Goal: Transaction & Acquisition: Purchase product/service

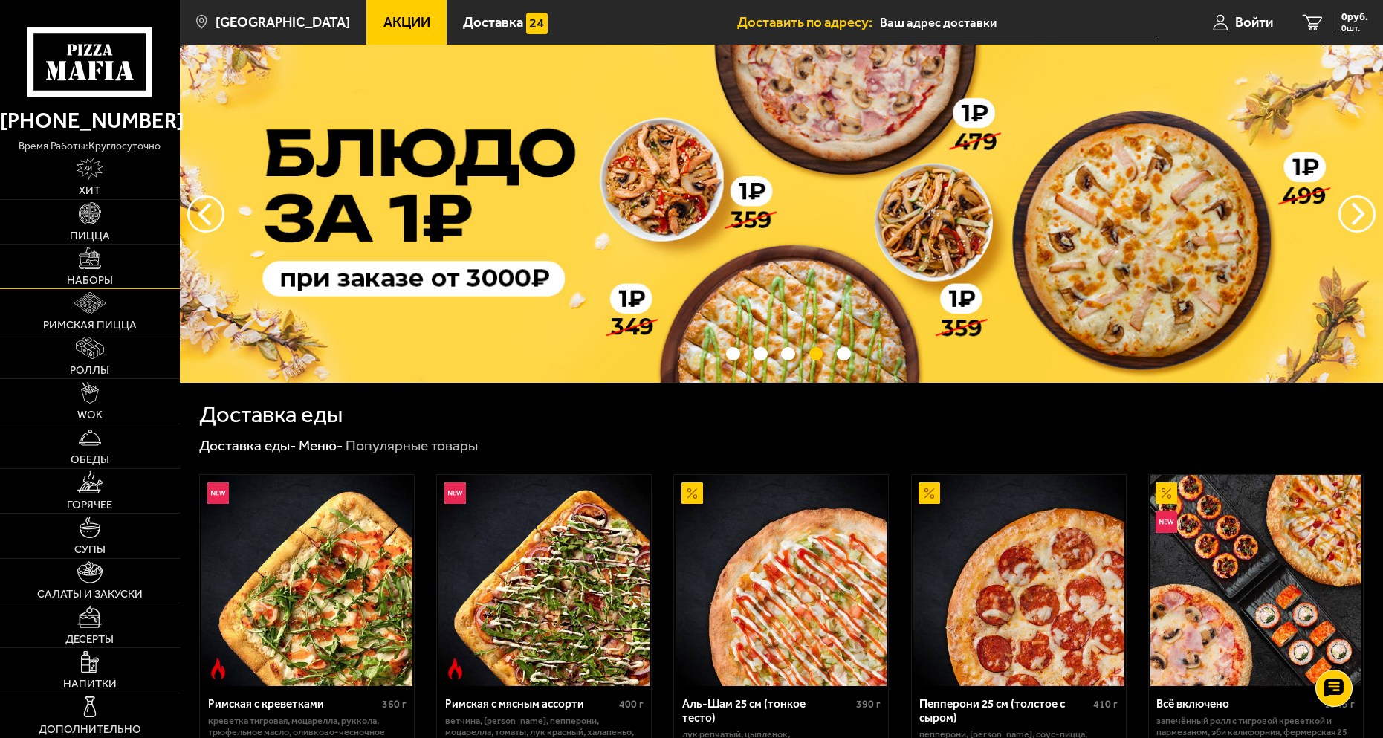
click at [85, 275] on span "Наборы" at bounding box center [90, 280] width 46 height 11
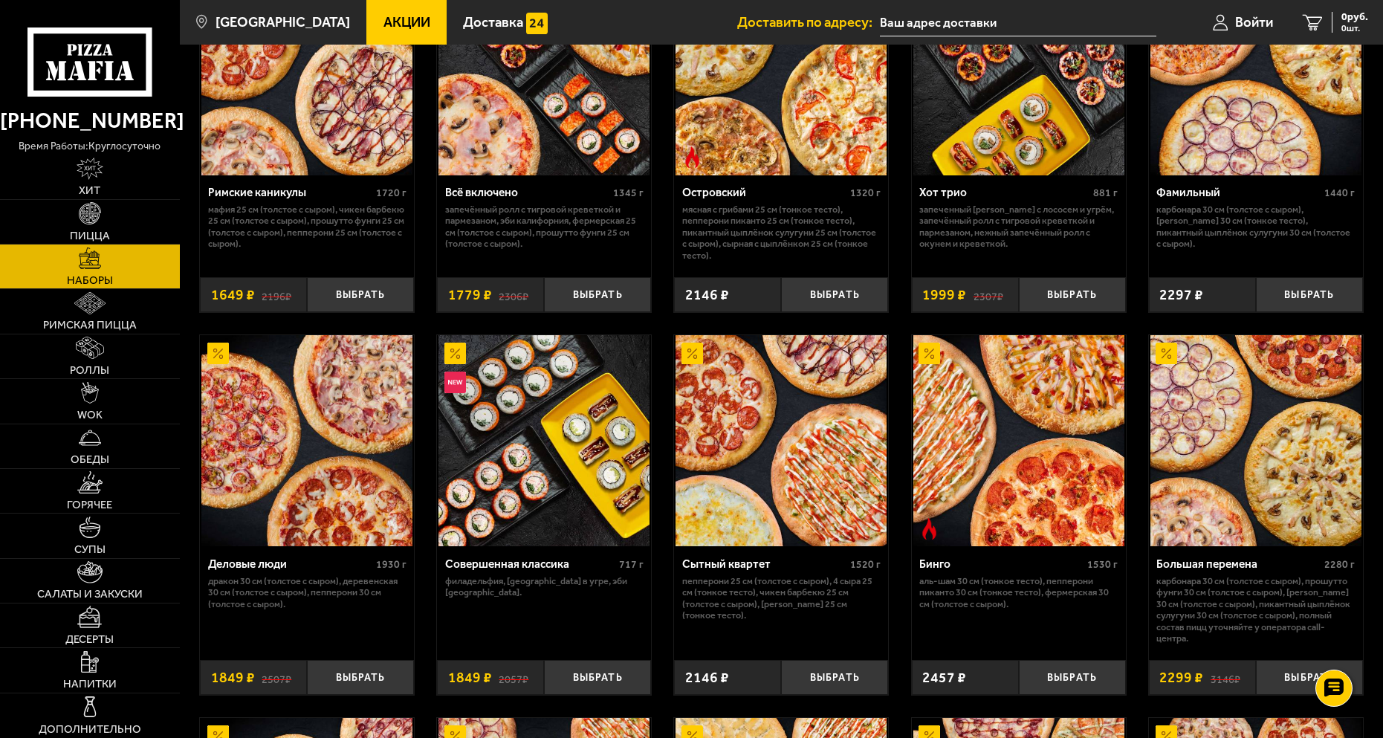
scroll to position [1337, 0]
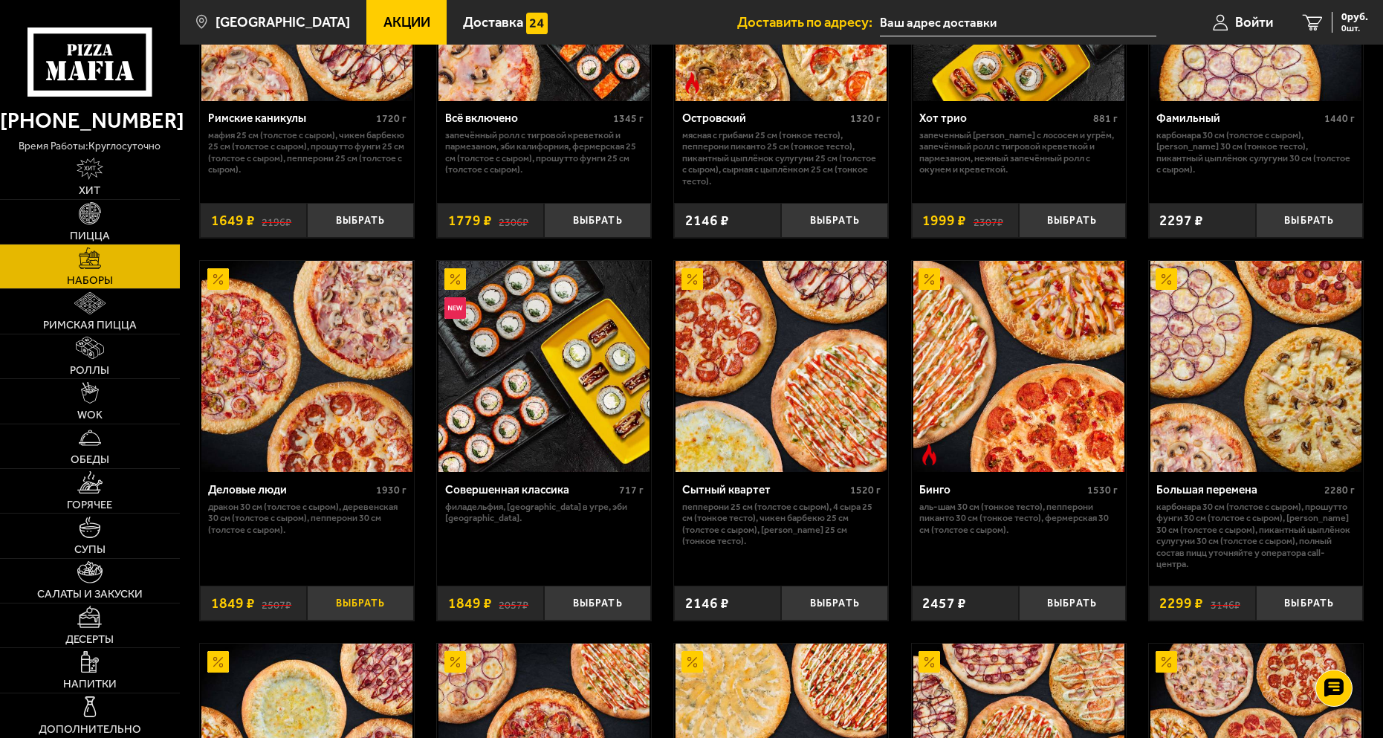
click at [339, 603] on button "Выбрать" at bounding box center [360, 602] width 107 height 35
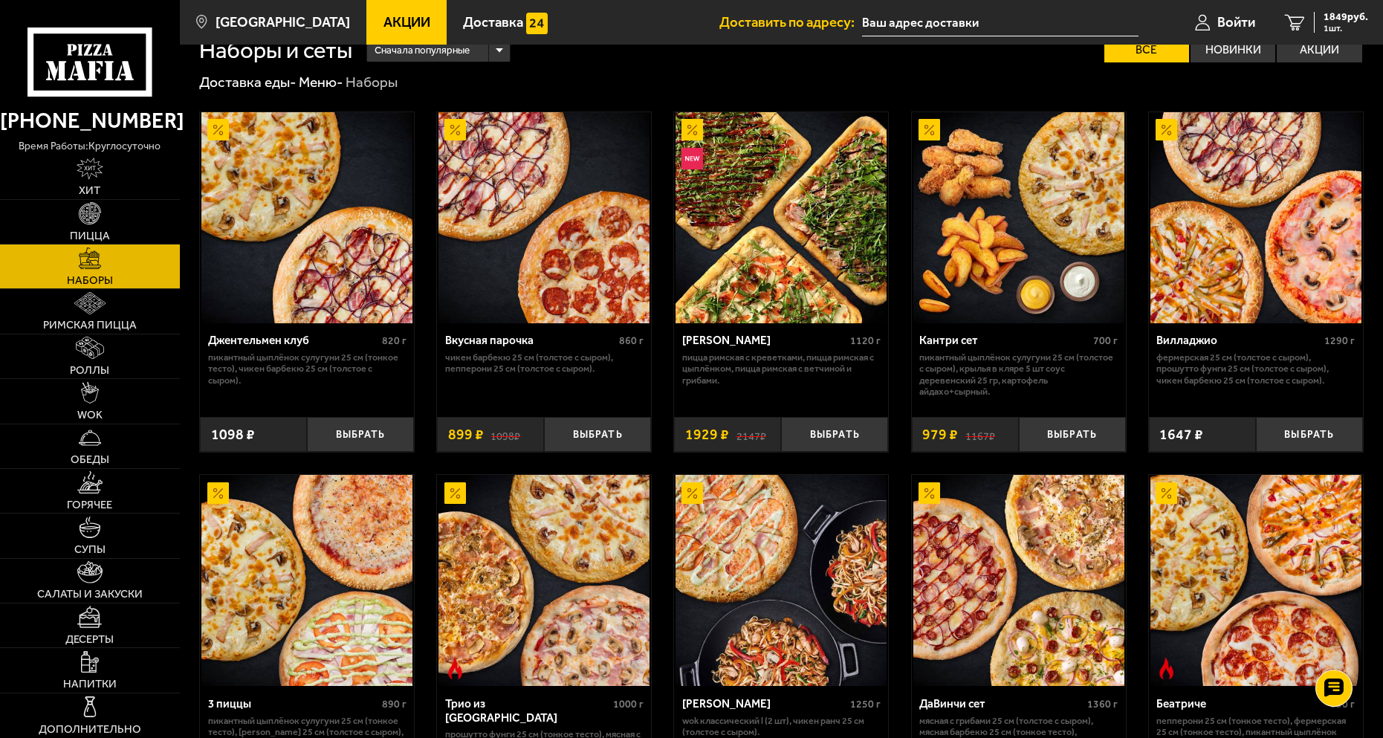
scroll to position [0, 0]
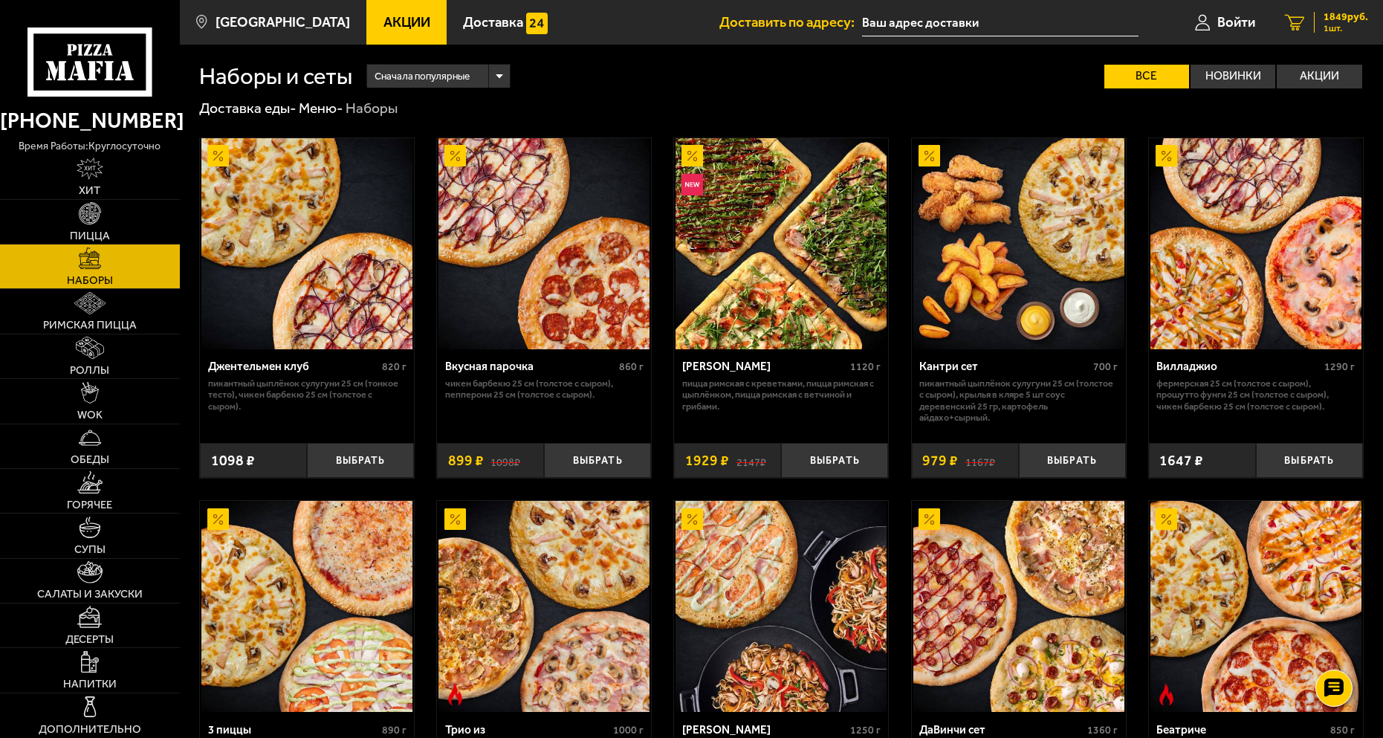
click at [1331, 16] on span "1849 руб." at bounding box center [1345, 17] width 45 height 10
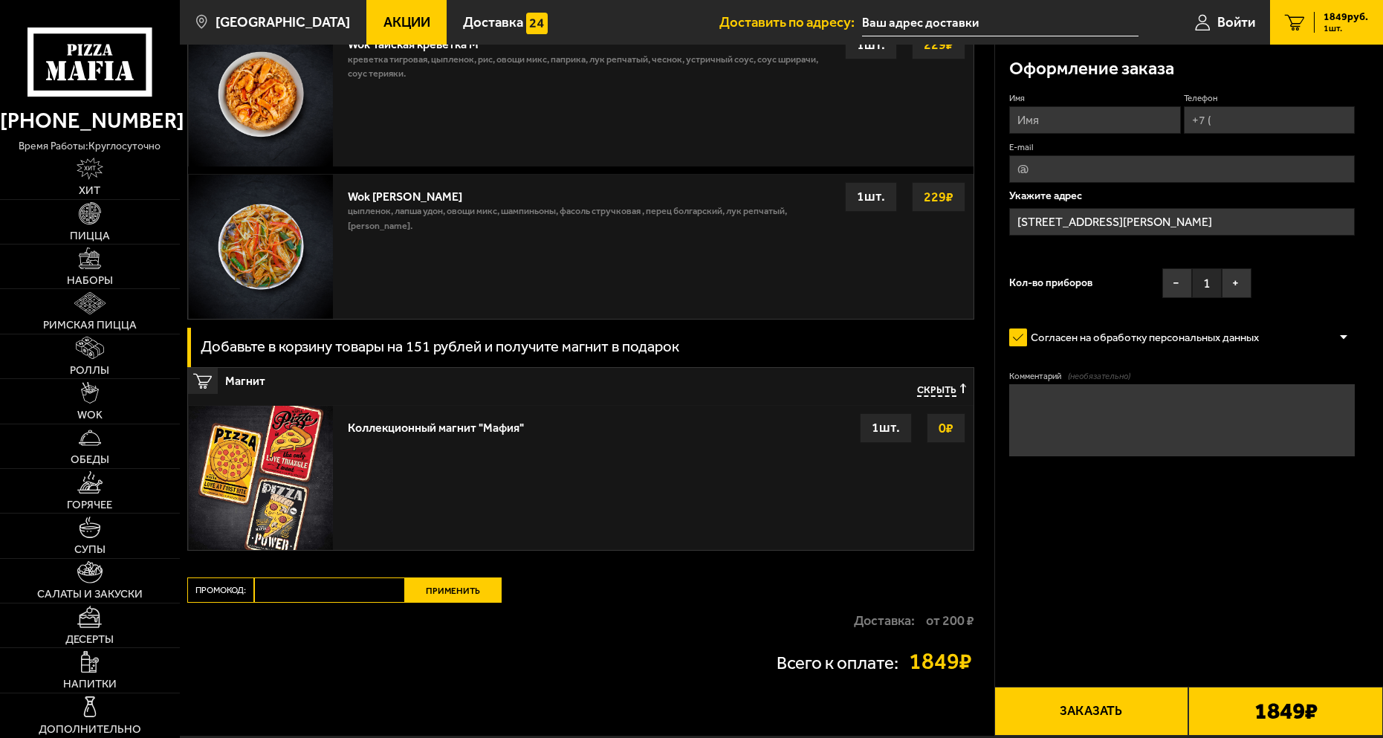
scroll to position [1040, 0]
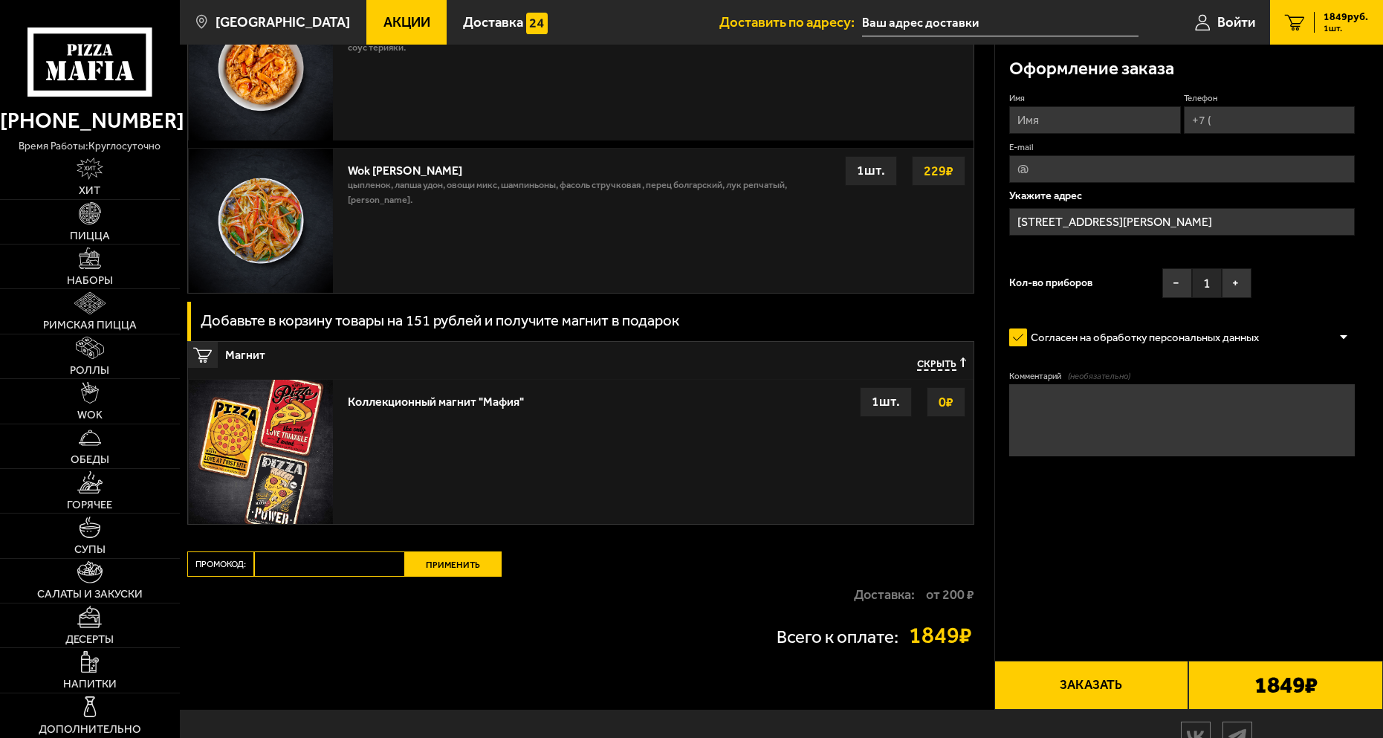
click at [1086, 680] on button "Заказать" at bounding box center [1091, 684] width 195 height 49
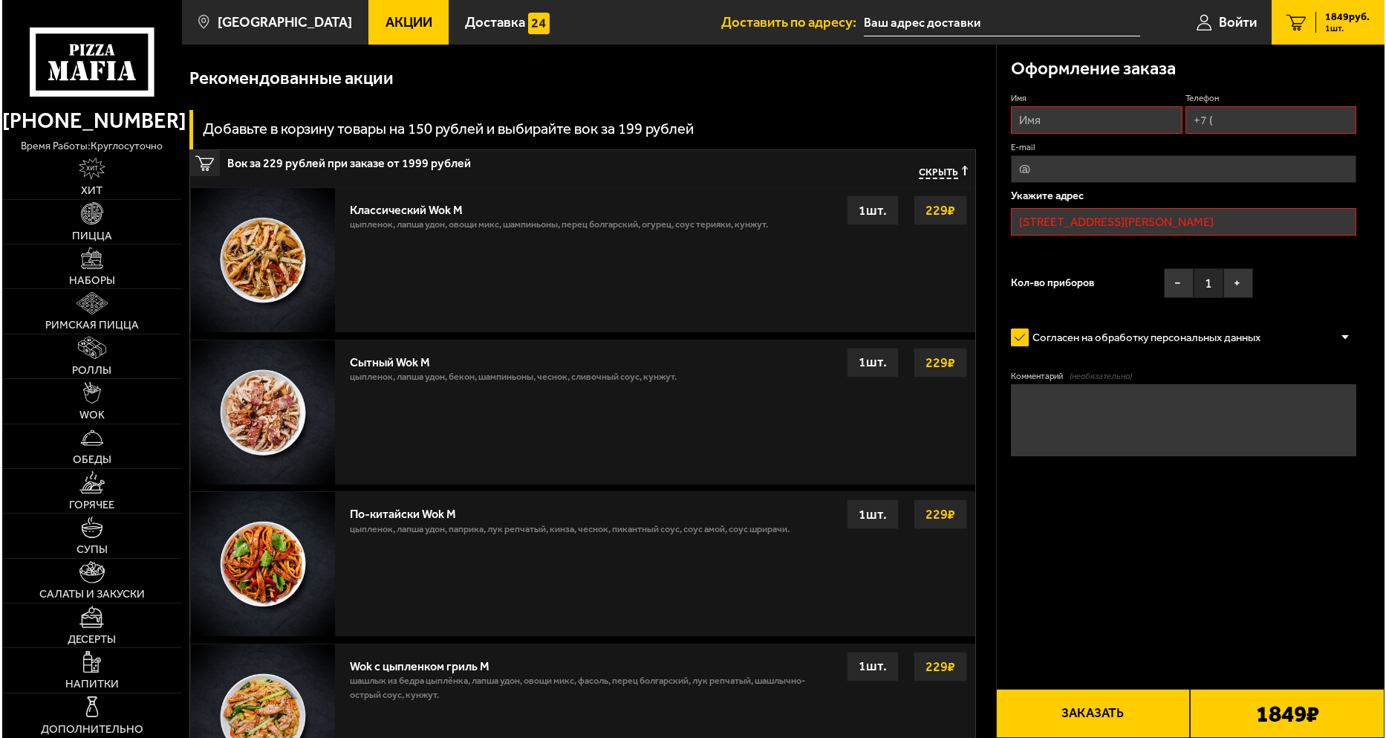
scroll to position [126, 0]
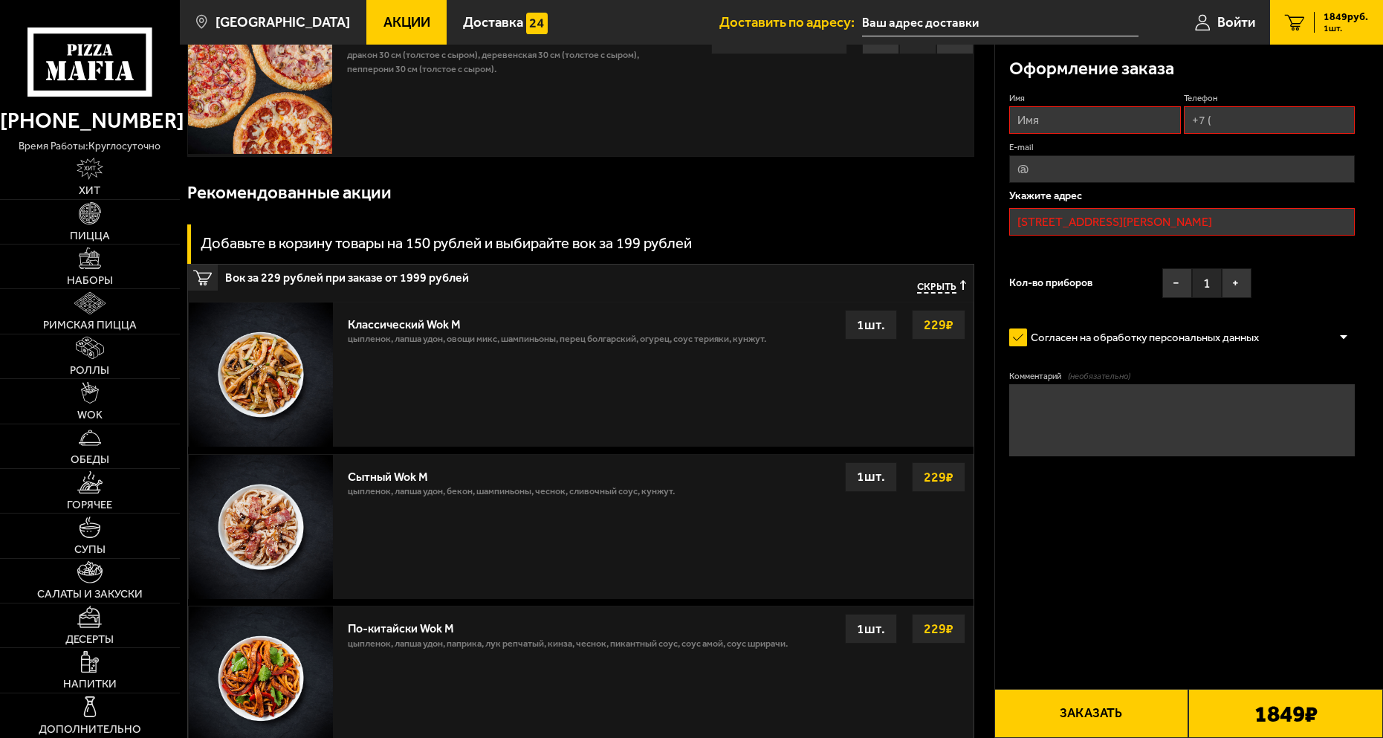
click at [1052, 123] on input "Имя" at bounding box center [1095, 119] width 172 height 27
type input "[PERSON_NAME]"
click at [1253, 121] on input "Телефон" at bounding box center [1270, 119] width 172 height 27
type input "[PHONE_NUMBER]"
click at [1294, 123] on input "[PHONE_NUMBER]" at bounding box center [1270, 119] width 172 height 27
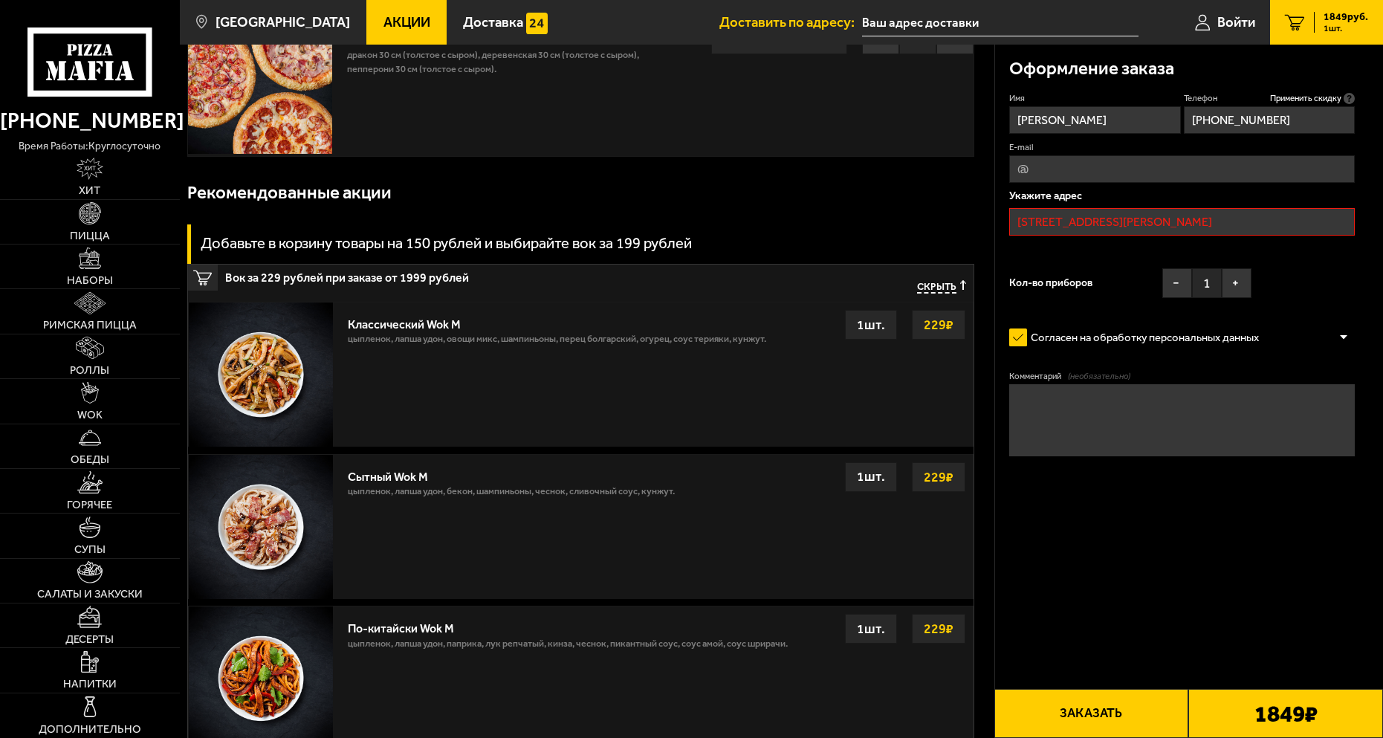
click at [1295, 124] on input "[PHONE_NUMBER]" at bounding box center [1270, 119] width 172 height 27
click at [1062, 170] on input "E-mail" at bounding box center [1181, 168] width 345 height 27
click at [1299, 275] on div "Имя [PERSON_NAME] Телефон Применить скидку Вы будете зарегистрированы автоматич…" at bounding box center [1181, 198] width 345 height 213
click at [1169, 218] on input "[STREET_ADDRESS][PERSON_NAME]" at bounding box center [1181, 221] width 345 height 27
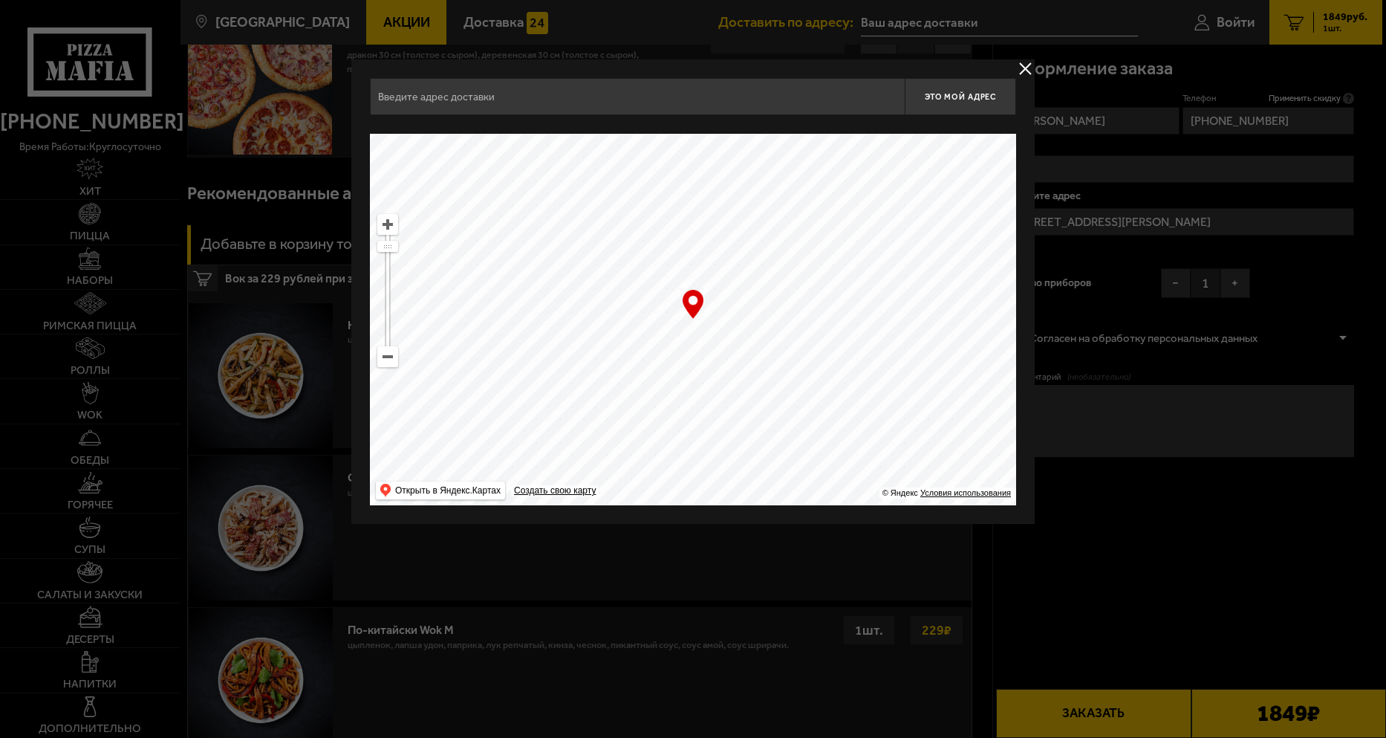
click at [1167, 225] on div at bounding box center [693, 369] width 1386 height 738
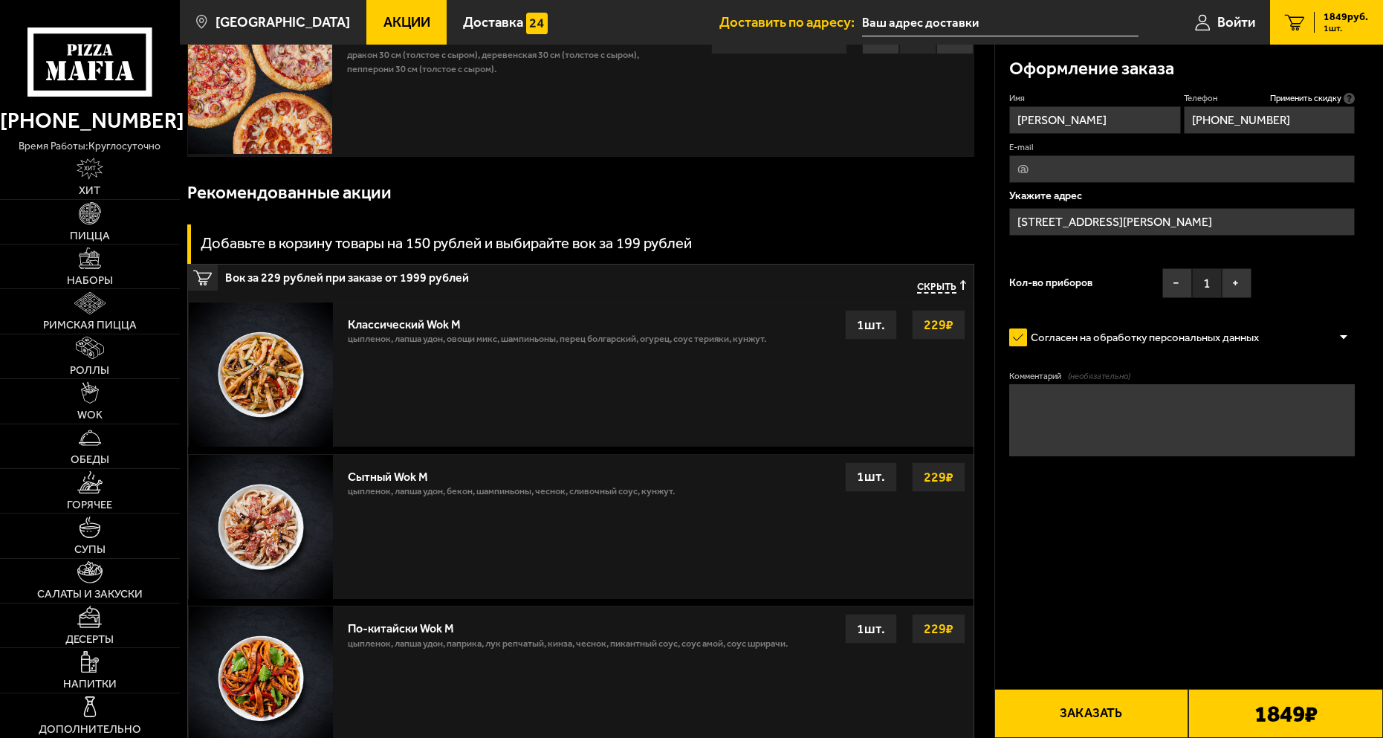
click at [1172, 223] on input "[STREET_ADDRESS][PERSON_NAME]" at bounding box center [1181, 221] width 345 height 27
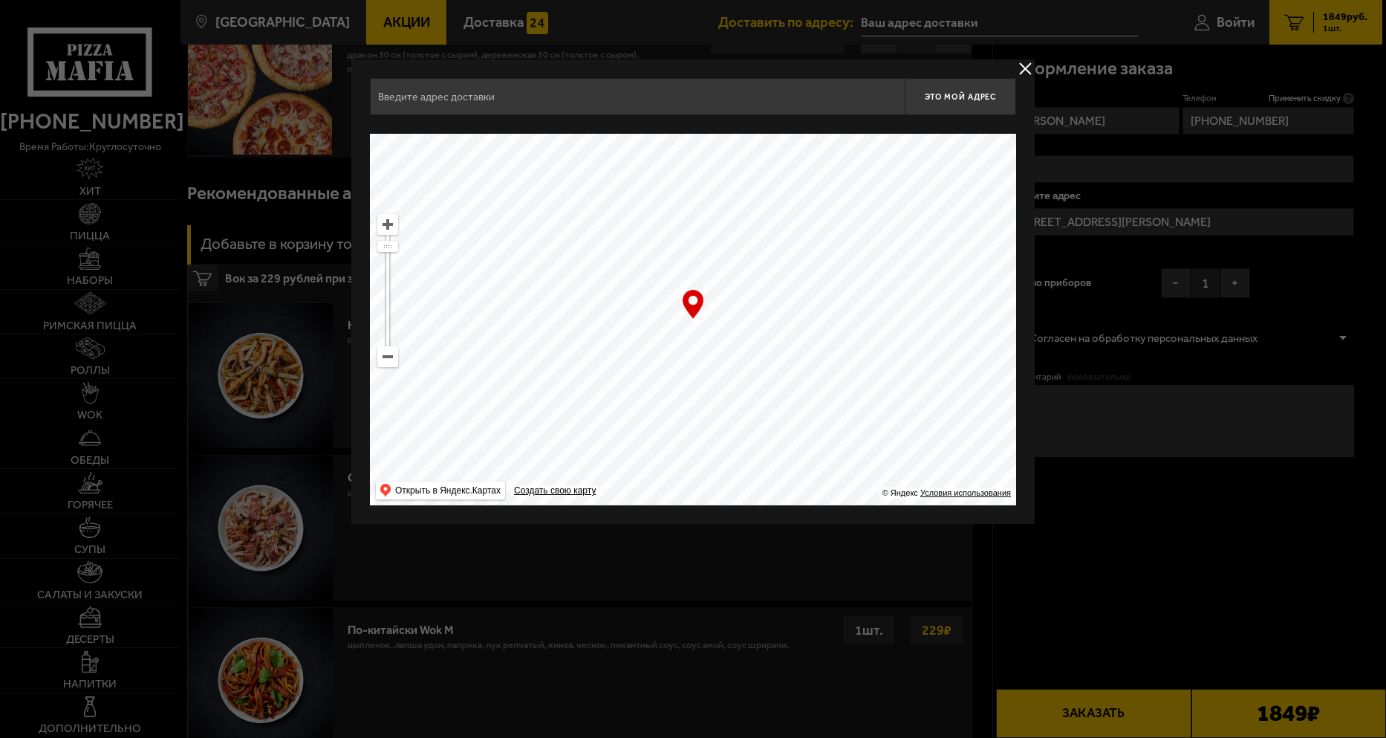
click at [1172, 223] on div at bounding box center [693, 369] width 1386 height 738
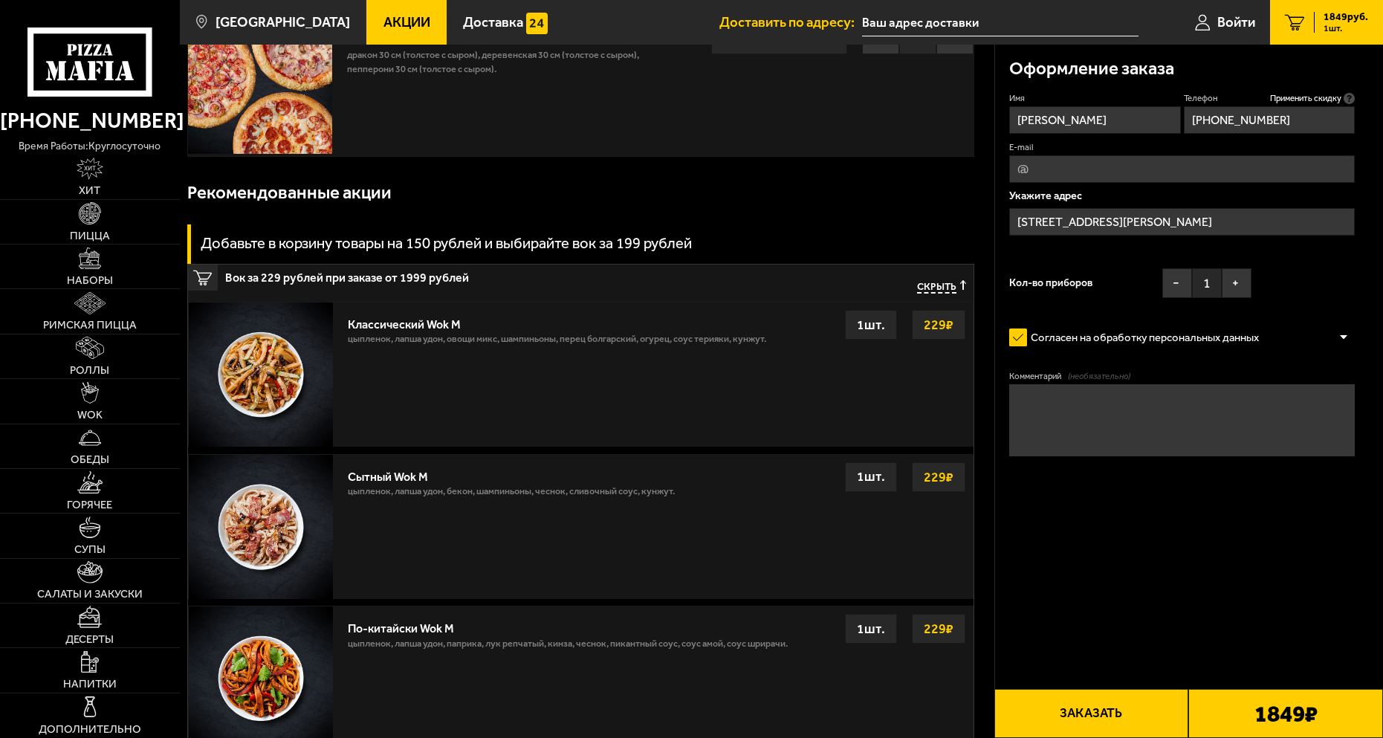
click at [1176, 220] on input "[STREET_ADDRESS][PERSON_NAME]" at bounding box center [1181, 221] width 345 height 27
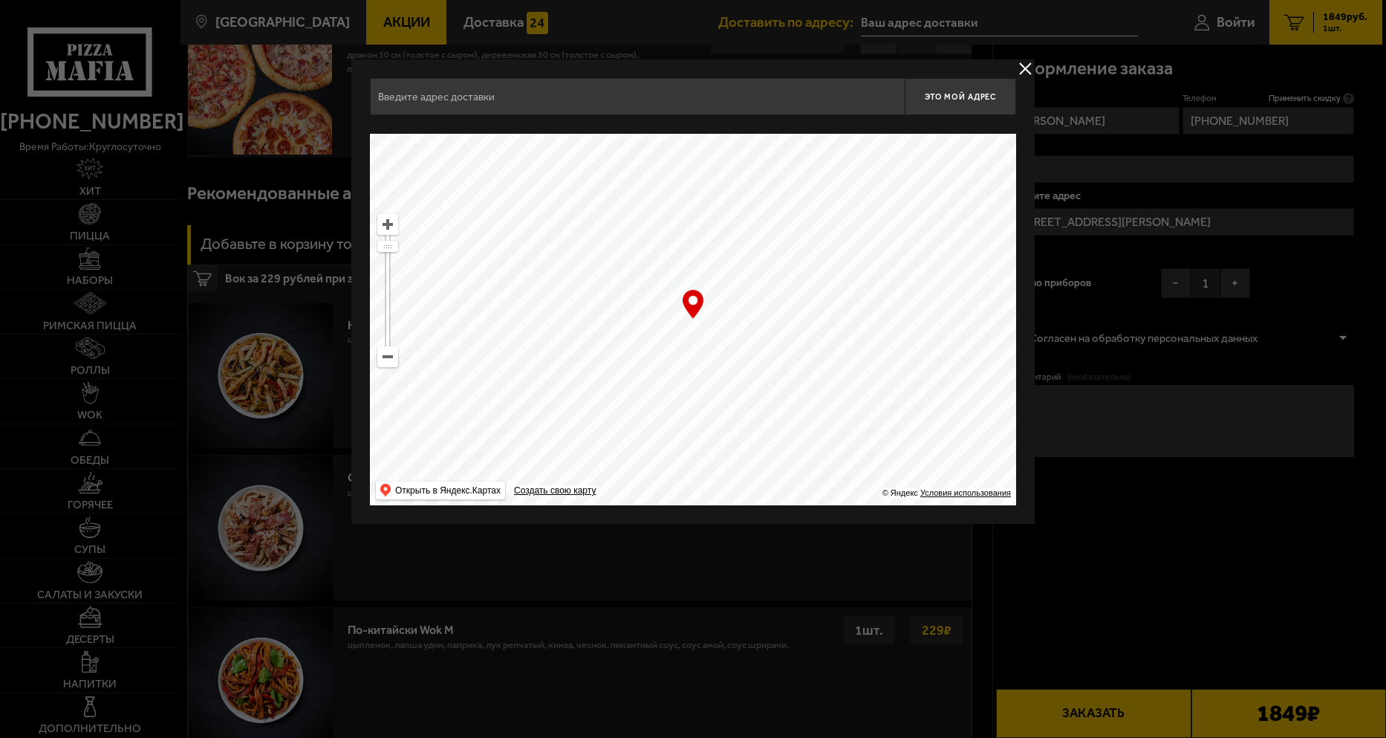
click at [1176, 220] on div at bounding box center [693, 369] width 1386 height 738
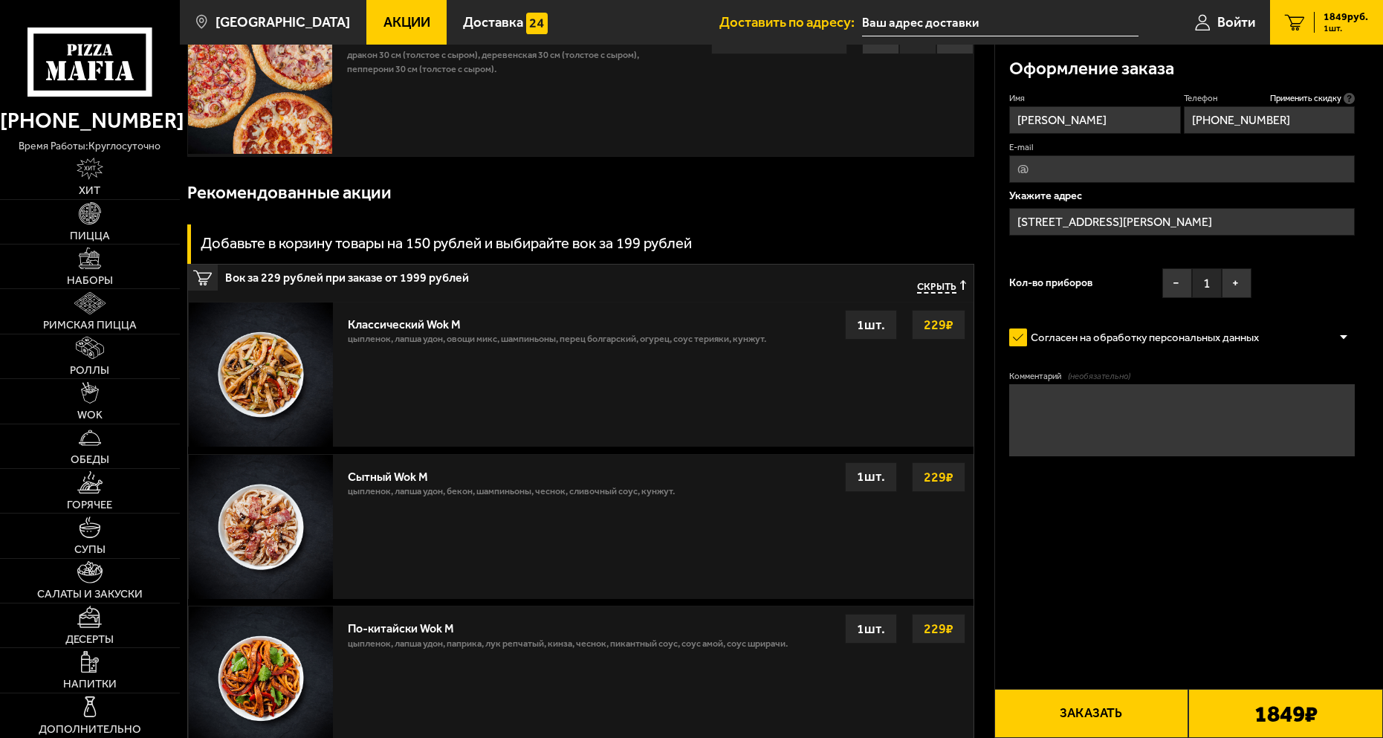
click at [1200, 224] on input "[STREET_ADDRESS][PERSON_NAME]" at bounding box center [1181, 221] width 345 height 27
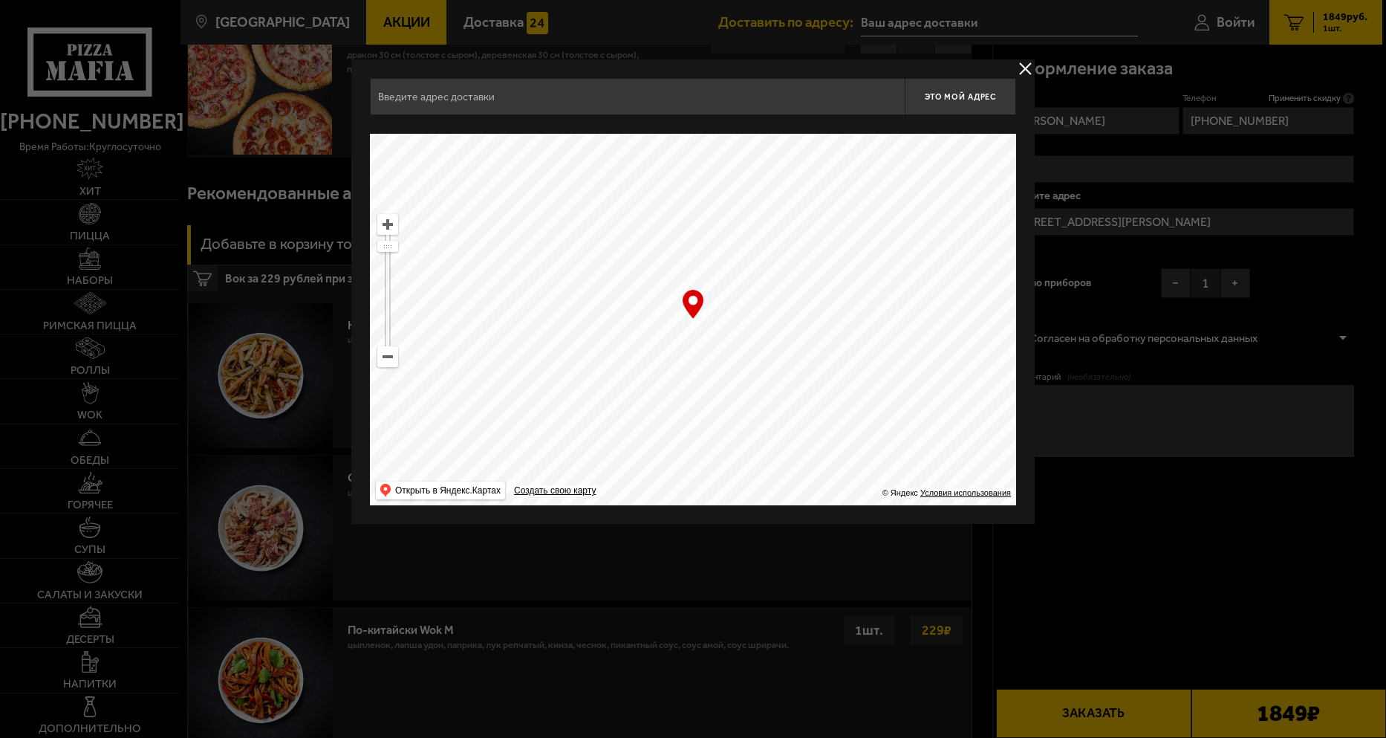
click at [1200, 224] on div at bounding box center [693, 369] width 1386 height 738
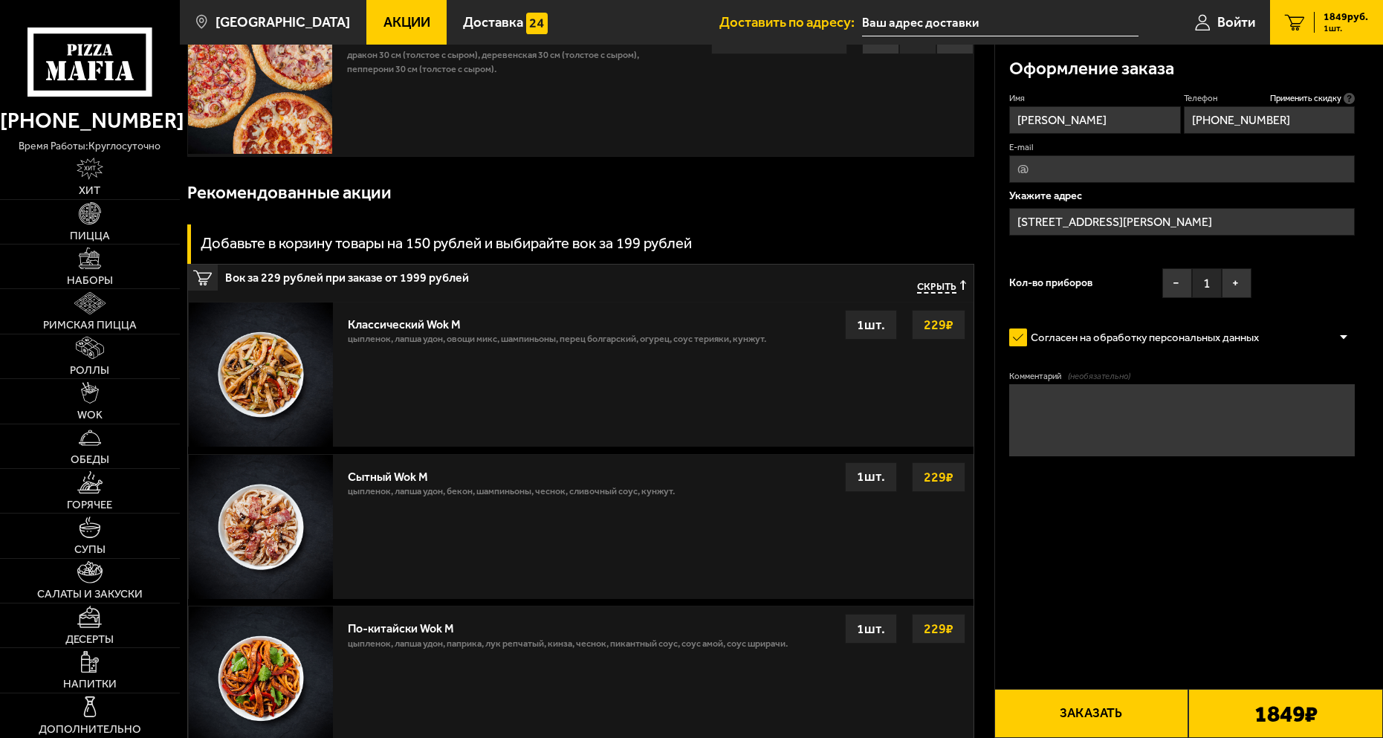
click at [1197, 222] on input "[STREET_ADDRESS][PERSON_NAME]" at bounding box center [1181, 221] width 345 height 27
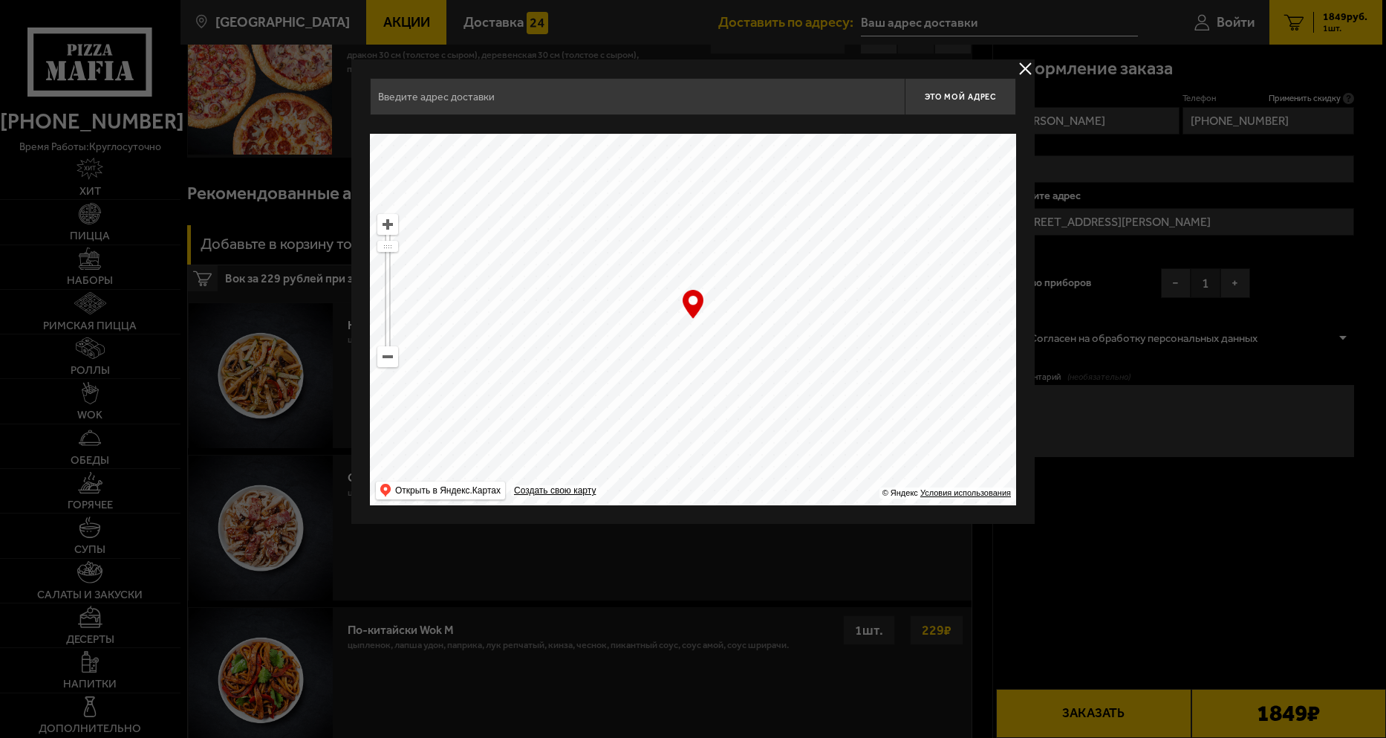
click at [1197, 222] on div at bounding box center [693, 369] width 1386 height 738
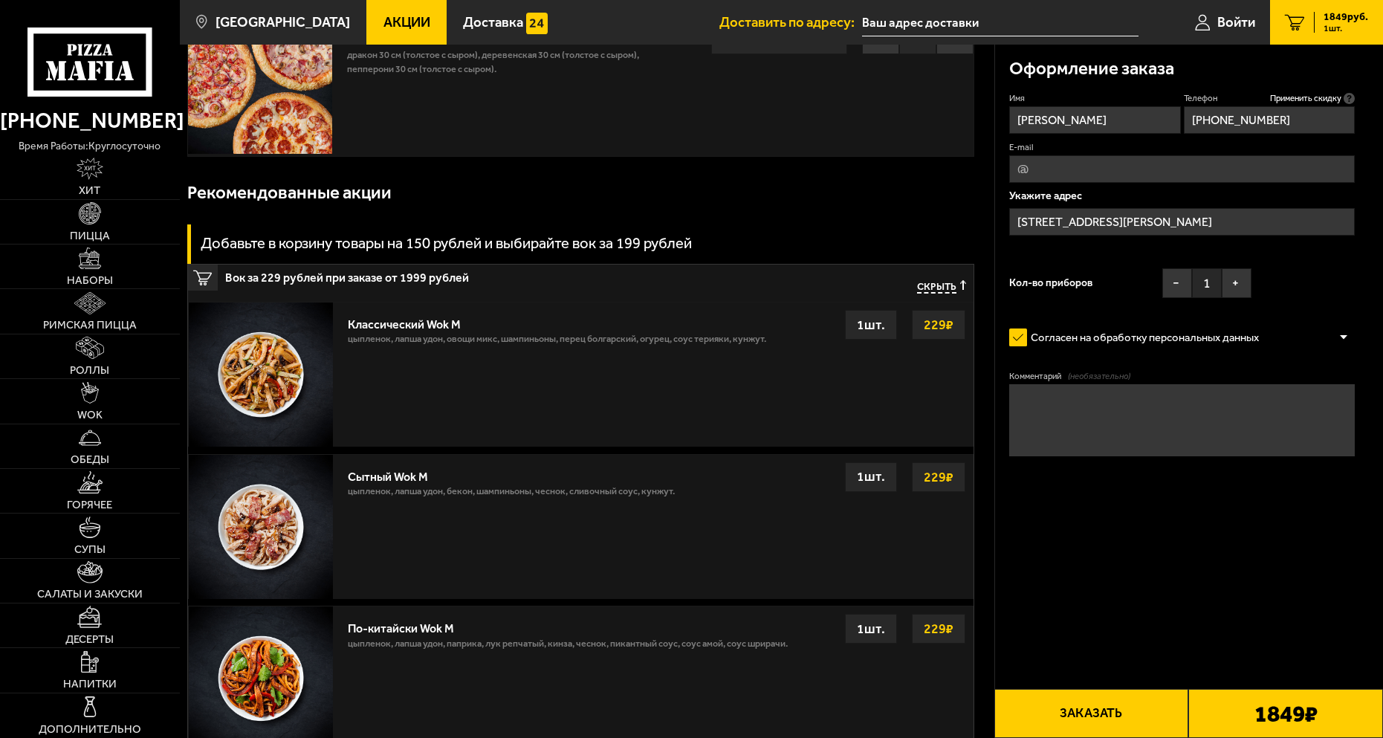
drag, startPoint x: 1197, startPoint y: 222, endPoint x: 1266, endPoint y: 250, distance: 74.6
click at [1266, 250] on div "Укажите адрес [STREET_ADDRESS][PERSON_NAME]" at bounding box center [1181, 220] width 345 height 60
click at [1162, 218] on input "[STREET_ADDRESS][PERSON_NAME]" at bounding box center [1181, 221] width 345 height 27
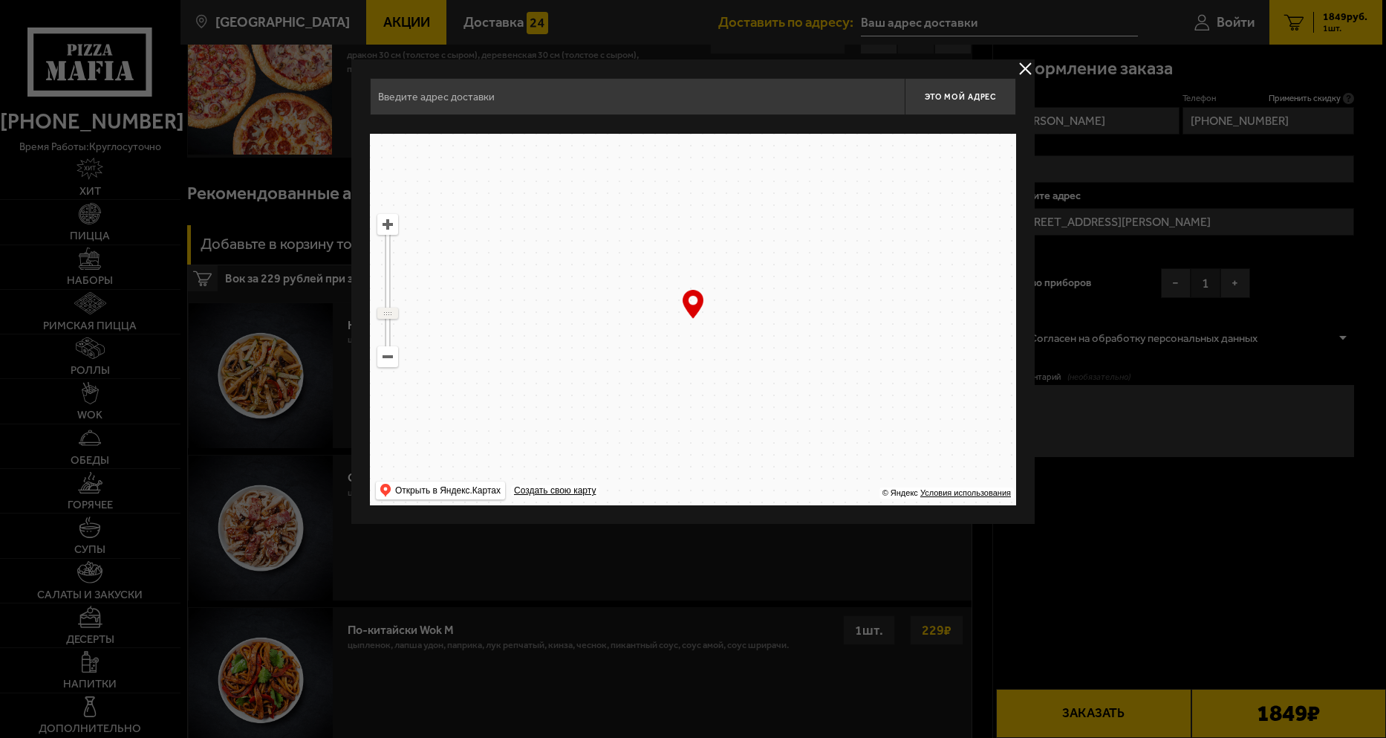
drag, startPoint x: 389, startPoint y: 244, endPoint x: 391, endPoint y: 314, distance: 70.6
click at [391, 314] on ymaps at bounding box center [387, 313] width 19 height 10
click at [391, 284] on ymaps at bounding box center [387, 290] width 21 height 153
click at [387, 281] on ymaps at bounding box center [388, 290] width 4 height 111
click at [389, 258] on ymaps at bounding box center [388, 290] width 4 height 111
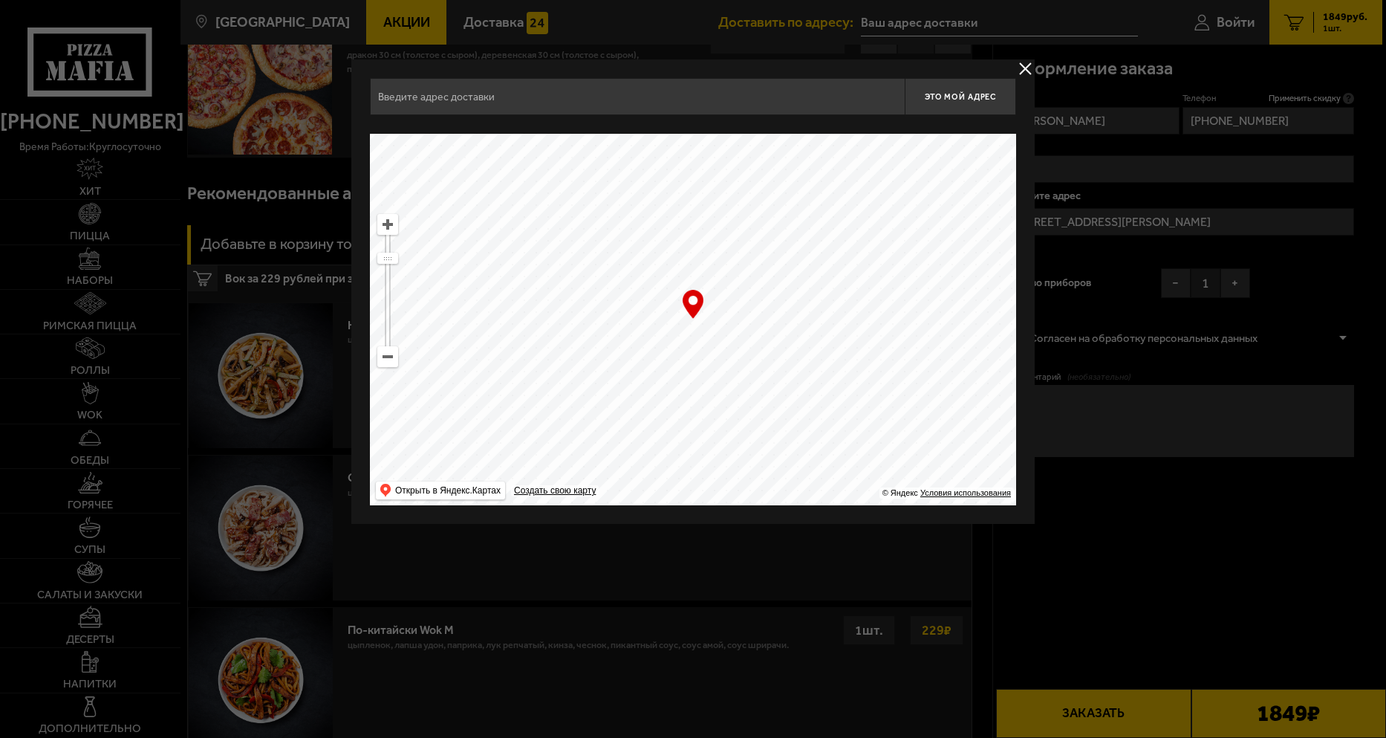
click at [387, 277] on ymaps at bounding box center [388, 290] width 4 height 111
drag, startPoint x: 674, startPoint y: 396, endPoint x: 808, endPoint y: 237, distance: 207.8
click at [808, 237] on ymaps at bounding box center [693, 319] width 646 height 371
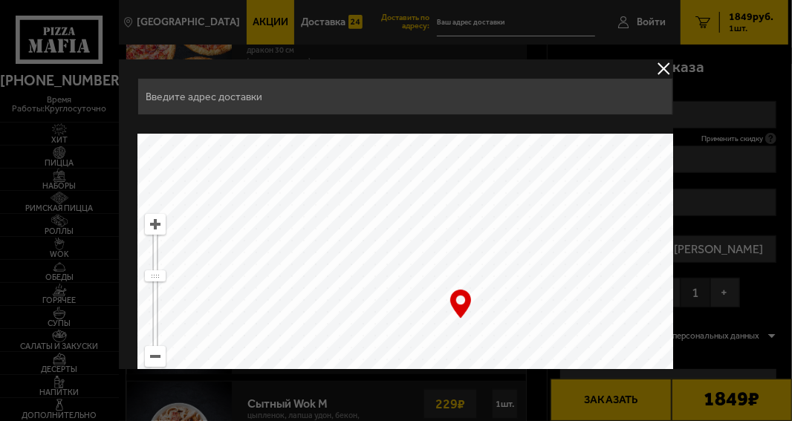
drag, startPoint x: 441, startPoint y: 228, endPoint x: 476, endPoint y: 130, distance: 104.1
click at [477, 130] on div "Это мой адрес Найдите адрес перетащив карту … © Яндекс Условия использования От…" at bounding box center [460, 291] width 646 height 427
drag, startPoint x: 462, startPoint y: 215, endPoint x: 370, endPoint y: 251, distance: 99.1
click at [369, 251] on ymaps at bounding box center [460, 319] width 646 height 371
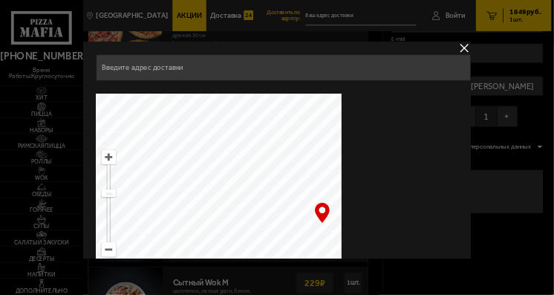
scroll to position [0, 0]
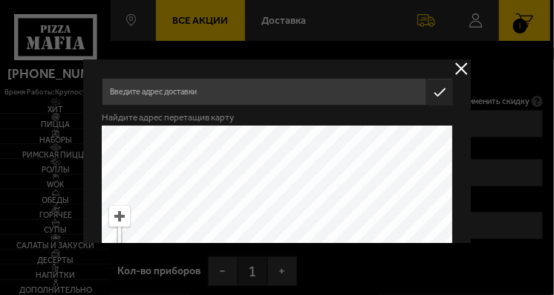
drag, startPoint x: 319, startPoint y: 181, endPoint x: 380, endPoint y: 141, distance: 72.9
click at [403, 121] on div "Это мой адрес Найдите адрес перетащив карту Открыть в Яндекс.Картах API … © Янд…" at bounding box center [277, 287] width 351 height 419
type input "территория [GEOGRAPHIC_DATA], [STREET_ADDRESS]"
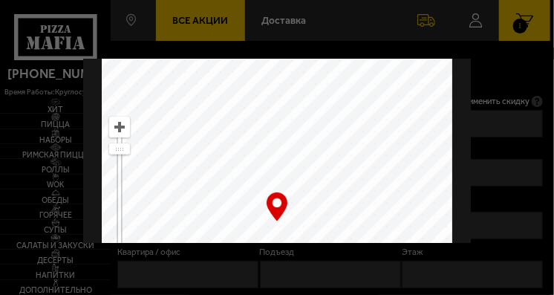
scroll to position [89, 0]
drag, startPoint x: 120, startPoint y: 149, endPoint x: 119, endPoint y: 162, distance: 13.5
click at [119, 162] on ymaps at bounding box center [119, 163] width 19 height 10
drag, startPoint x: 214, startPoint y: 183, endPoint x: 323, endPoint y: 123, distance: 124.7
click at [323, 123] on ymaps at bounding box center [277, 221] width 351 height 371
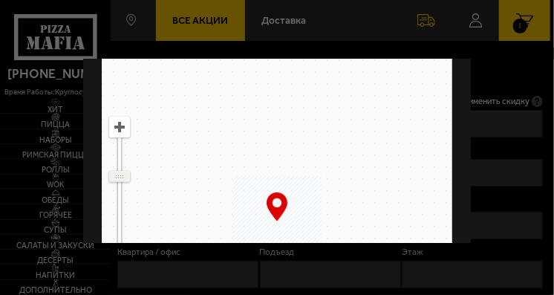
drag, startPoint x: 118, startPoint y: 162, endPoint x: 115, endPoint y: 176, distance: 14.4
click at [115, 176] on ymaps at bounding box center [119, 177] width 19 height 10
drag, startPoint x: 314, startPoint y: 178, endPoint x: 421, endPoint y: 133, distance: 115.9
click at [428, 131] on ymaps at bounding box center [277, 221] width 351 height 371
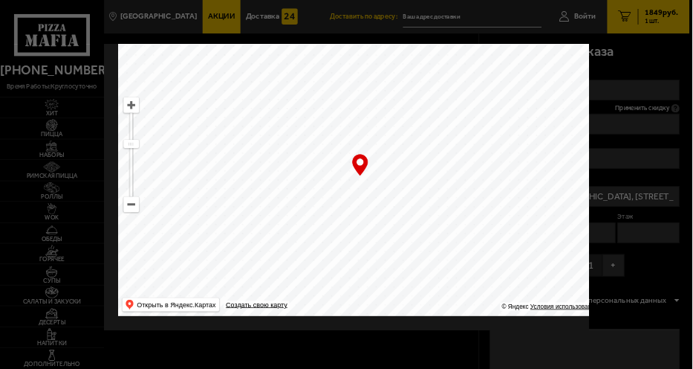
scroll to position [0, 0]
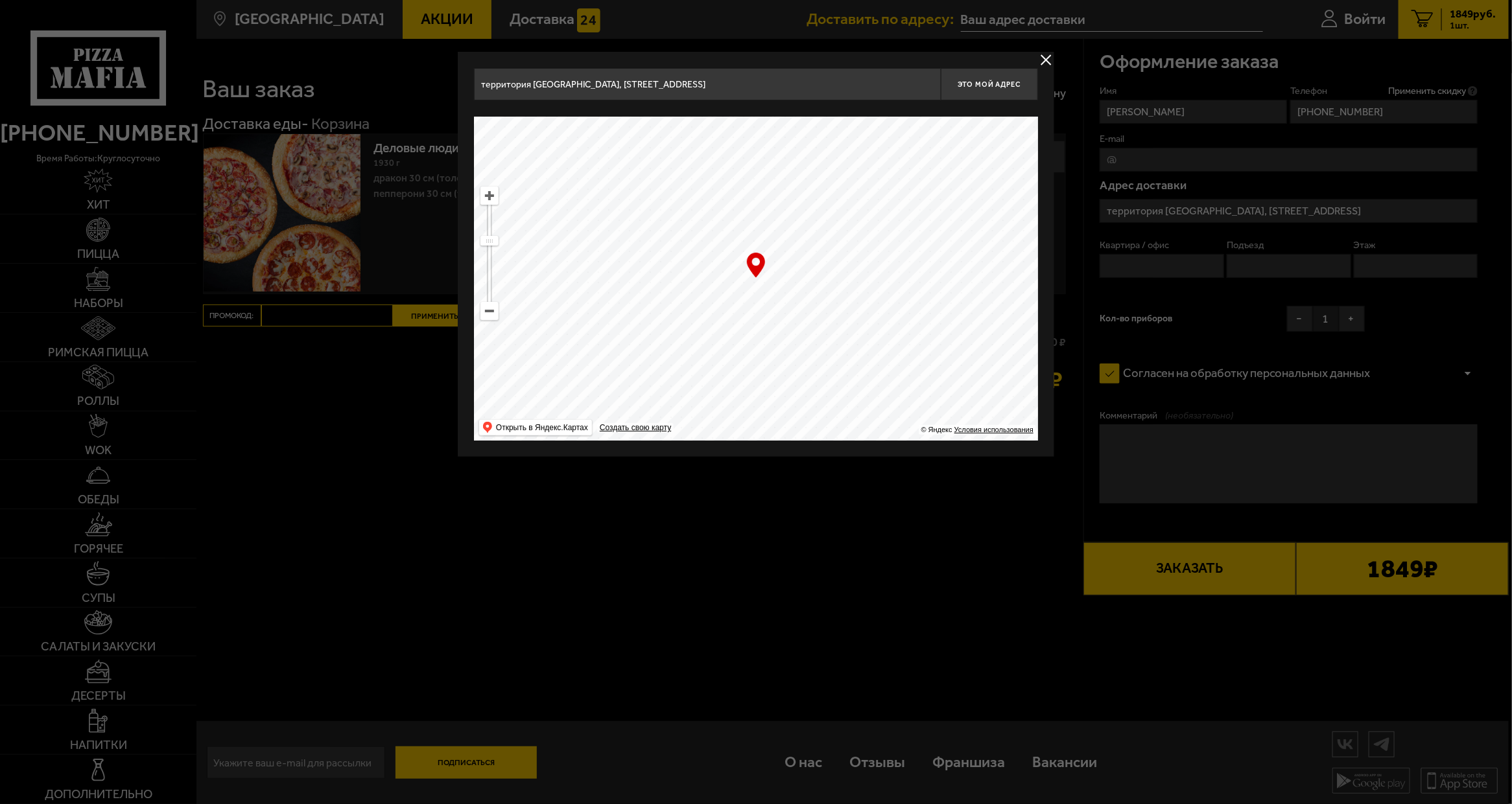
drag, startPoint x: 785, startPoint y: 332, endPoint x: 879, endPoint y: 374, distance: 103.0
click at [896, 397] on ymaps at bounding box center [756, 278] width 564 height 324
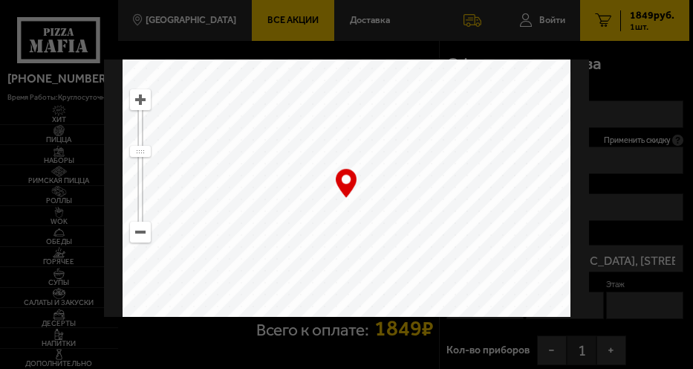
scroll to position [149, 0]
drag, startPoint x: 359, startPoint y: 181, endPoint x: 560, endPoint y: 252, distance: 213.4
click at [562, 252] on ymaps at bounding box center [347, 164] width 448 height 379
drag, startPoint x: 444, startPoint y: 196, endPoint x: -20, endPoint y: 178, distance: 464.7
click at [0, 178] on html "[PHONE_NUMBER] время работы: круглосуточно [PERSON_NAME] Наборы Римская пицца Р…" at bounding box center [346, 375] width 693 height 750
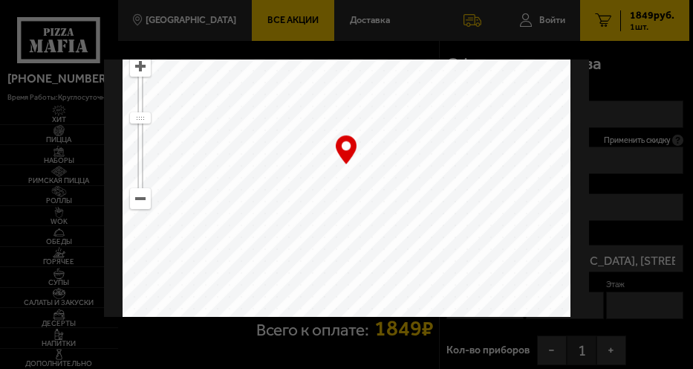
type input "[STREET_ADDRESS]"
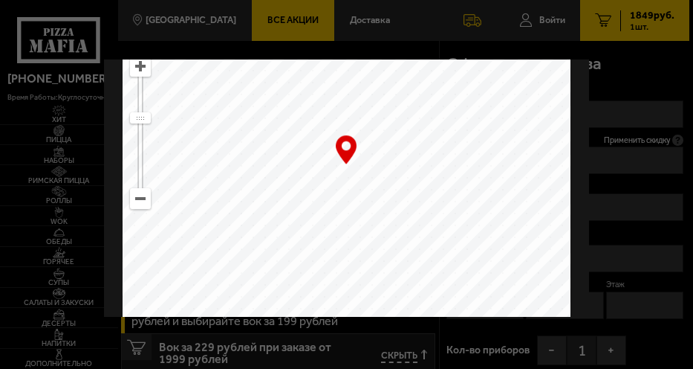
drag, startPoint x: 449, startPoint y: 203, endPoint x: 334, endPoint y: 276, distance: 135.6
click at [334, 276] on ymaps at bounding box center [347, 164] width 448 height 379
type input "[STREET_ADDRESS]"
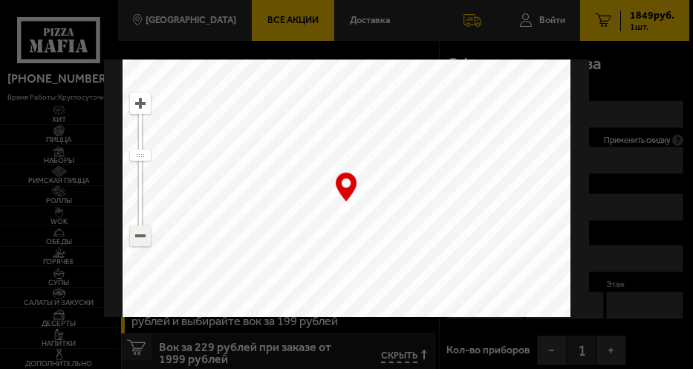
click at [139, 233] on ymaps at bounding box center [140, 235] width 19 height 19
click at [139, 105] on ymaps at bounding box center [140, 103] width 19 height 19
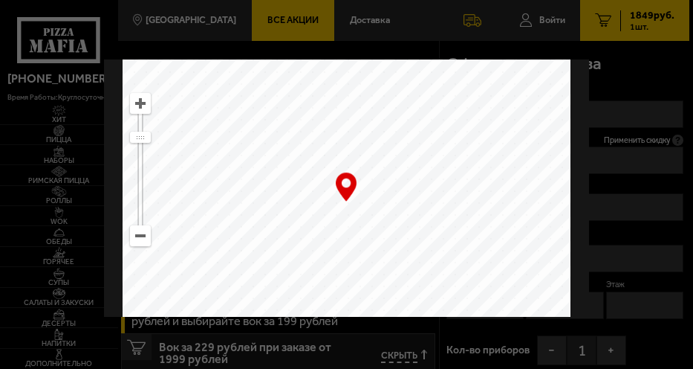
drag, startPoint x: 383, startPoint y: 259, endPoint x: 514, endPoint y: 294, distance: 135.5
click at [514, 294] on ymaps at bounding box center [347, 202] width 448 height 379
type input "[STREET_ADDRESS][PERSON_NAME]"
click at [140, 106] on ymaps at bounding box center [140, 103] width 19 height 19
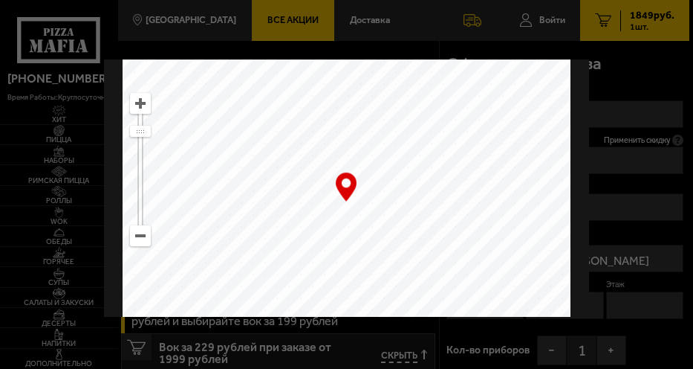
click at [140, 106] on ymaps at bounding box center [140, 103] width 19 height 19
type input "[STREET_ADDRESS][PERSON_NAME]"
drag, startPoint x: 461, startPoint y: 135, endPoint x: 491, endPoint y: 351, distance: 217.5
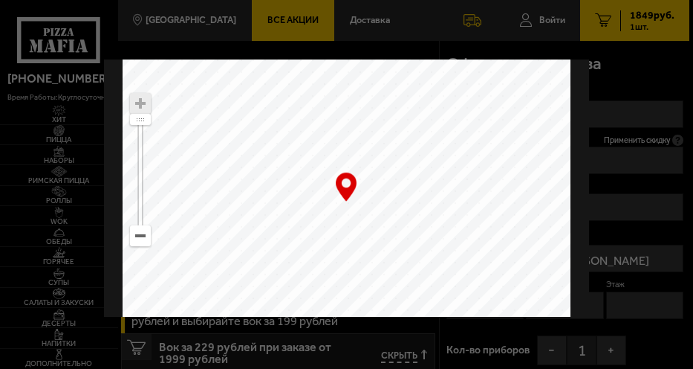
drag, startPoint x: 525, startPoint y: 222, endPoint x: 336, endPoint y: 319, distance: 212.7
type input "[STREET_ADDRESS]"
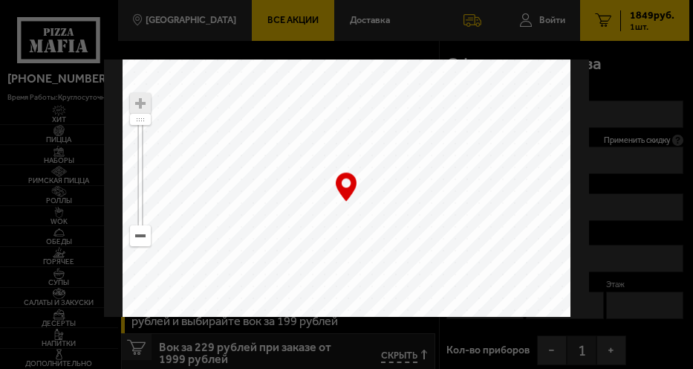
drag, startPoint x: 389, startPoint y: 210, endPoint x: 368, endPoint y: 207, distance: 20.9
click at [368, 207] on ymaps at bounding box center [347, 202] width 448 height 379
click at [143, 234] on ymaps at bounding box center [140, 235] width 19 height 19
click at [141, 233] on ymaps at bounding box center [140, 235] width 19 height 19
type input "[STREET_ADDRESS][PERSON_NAME]"
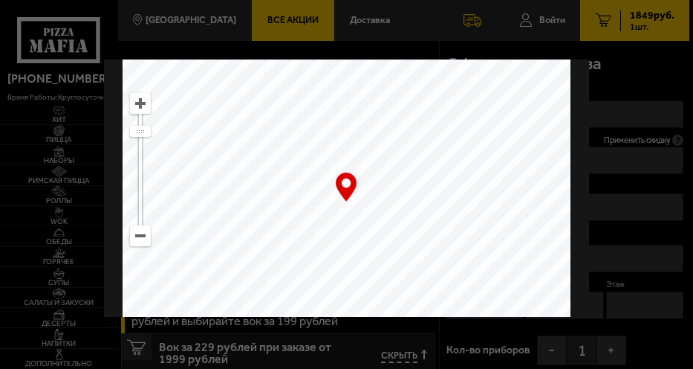
type input "[STREET_ADDRESS][PERSON_NAME]"
drag, startPoint x: 383, startPoint y: 264, endPoint x: 455, endPoint y: 71, distance: 205.5
click at [455, 71] on ymaps at bounding box center [347, 202] width 448 height 379
click at [348, 202] on div "Открыть в Яндекс.Картах Создать свою карту … © Яндекс Условия использования" at bounding box center [347, 215] width 448 height 379
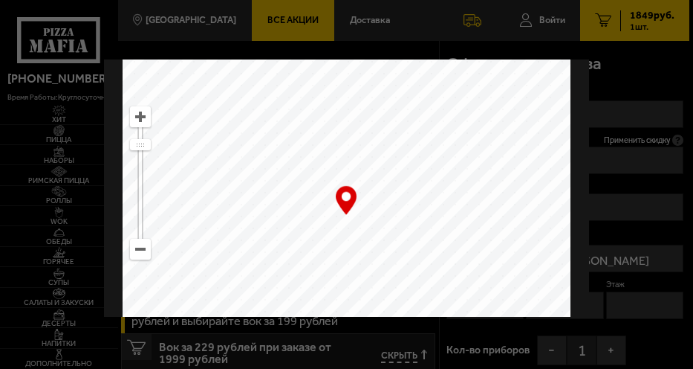
click at [626, 71] on div at bounding box center [346, 184] width 693 height 369
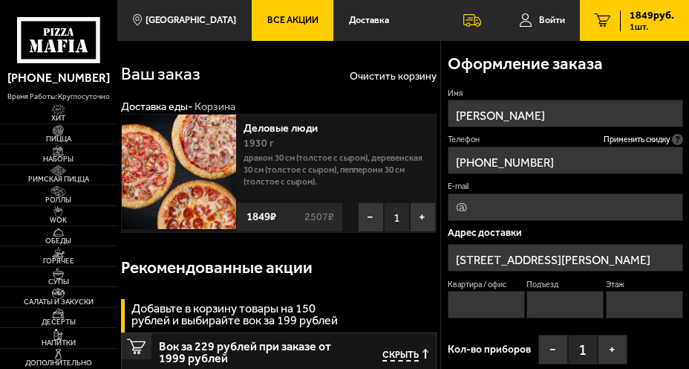
click at [597, 261] on input "[STREET_ADDRESS][PERSON_NAME]" at bounding box center [566, 257] width 236 height 27
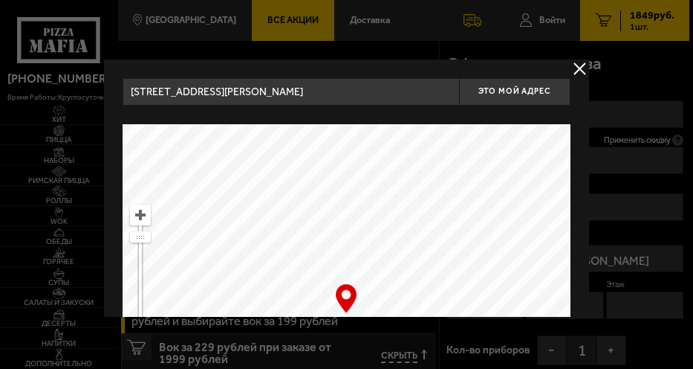
drag, startPoint x: 370, startPoint y: 284, endPoint x: 376, endPoint y: 292, distance: 10.1
click at [368, 302] on ymaps at bounding box center [347, 313] width 448 height 379
drag, startPoint x: 383, startPoint y: 276, endPoint x: 389, endPoint y: 249, distance: 27.2
click at [389, 249] on ymaps at bounding box center [347, 313] width 448 height 379
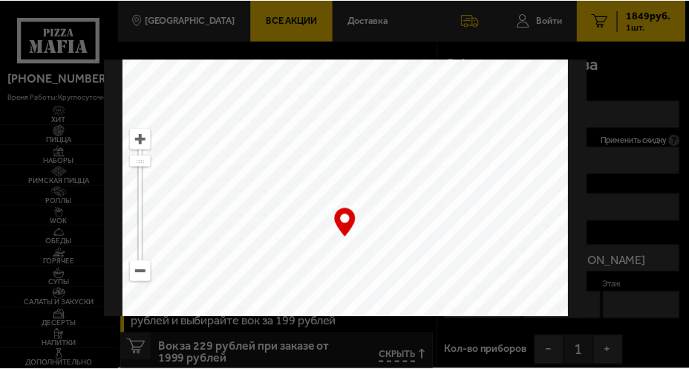
scroll to position [111, 0]
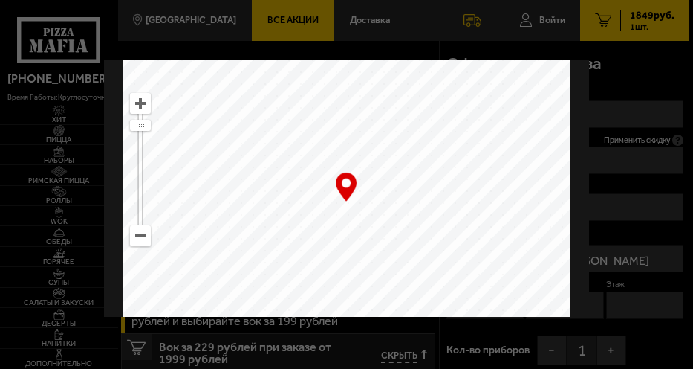
drag, startPoint x: 348, startPoint y: 186, endPoint x: 348, endPoint y: 176, distance: 9.7
click at [348, 176] on div "… © Яндекс Условия использования Открыть в Яндекс.Картах Создать свою карту" at bounding box center [347, 202] width 448 height 379
click at [379, 189] on ymaps at bounding box center [347, 202] width 448 height 379
click at [540, 53] on div at bounding box center [346, 184] width 693 height 369
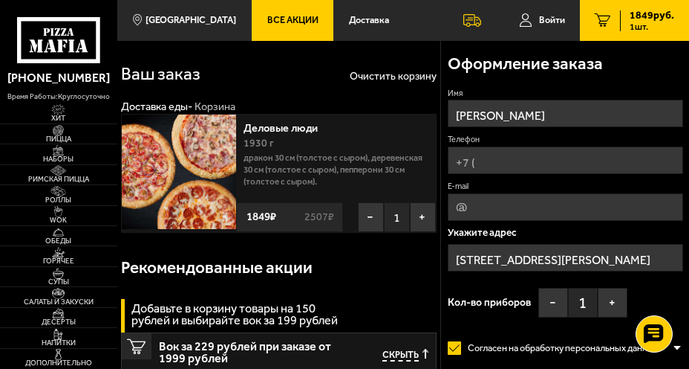
click at [602, 259] on input "[STREET_ADDRESS][PERSON_NAME]" at bounding box center [566, 257] width 236 height 27
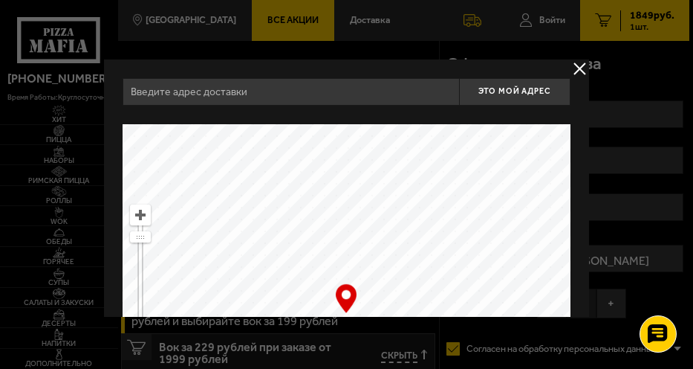
click at [574, 65] on button "delivery type" at bounding box center [580, 68] width 19 height 19
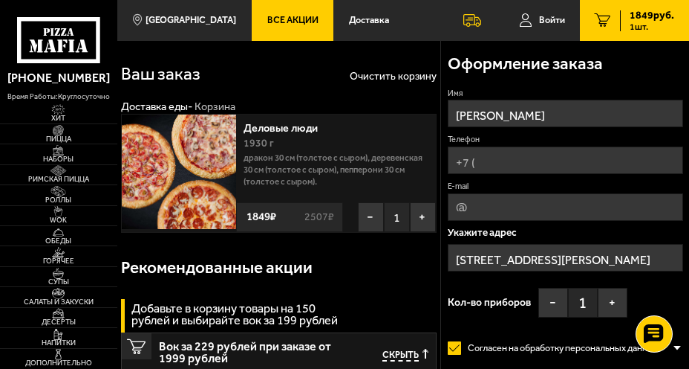
click at [488, 161] on input "Телефон" at bounding box center [566, 159] width 236 height 27
type input "[PHONE_NUMBER]"
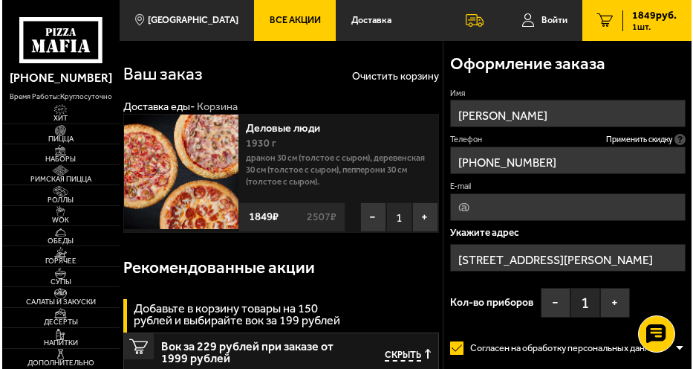
scroll to position [37, 0]
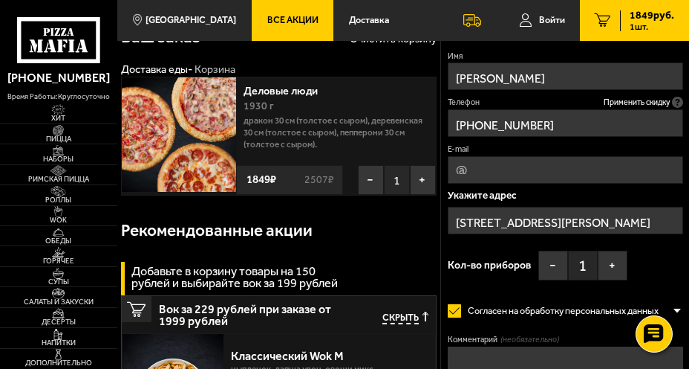
click at [602, 224] on input "[STREET_ADDRESS][PERSON_NAME]" at bounding box center [566, 220] width 236 height 27
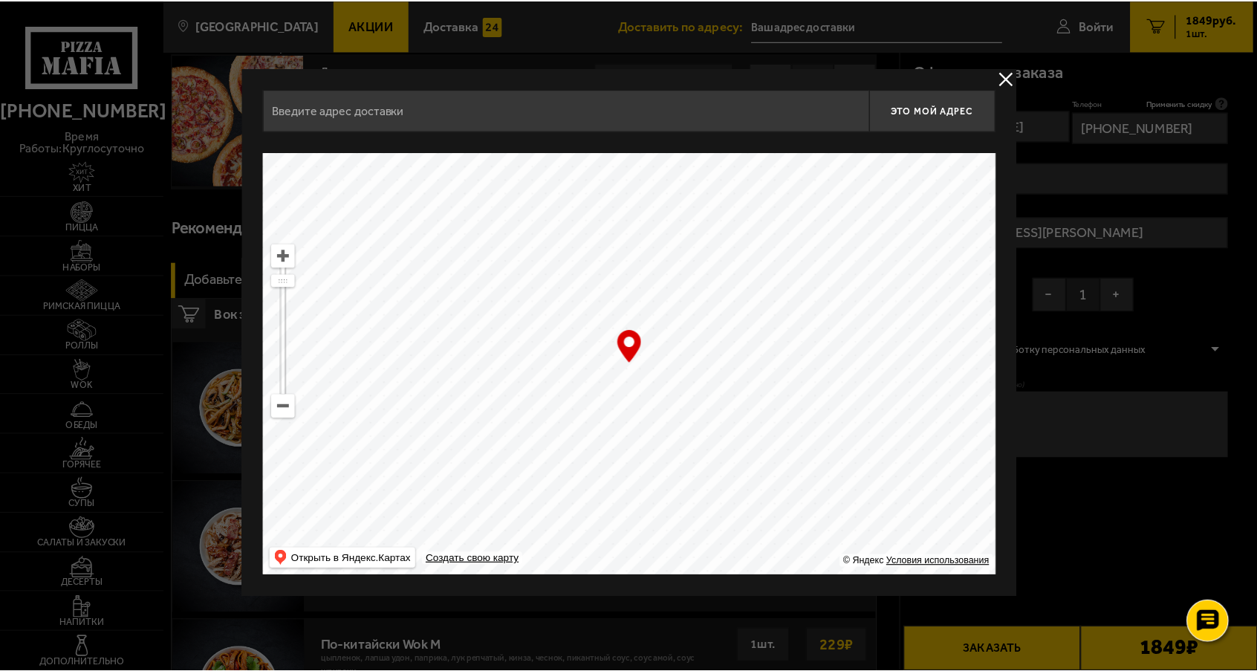
scroll to position [74, 0]
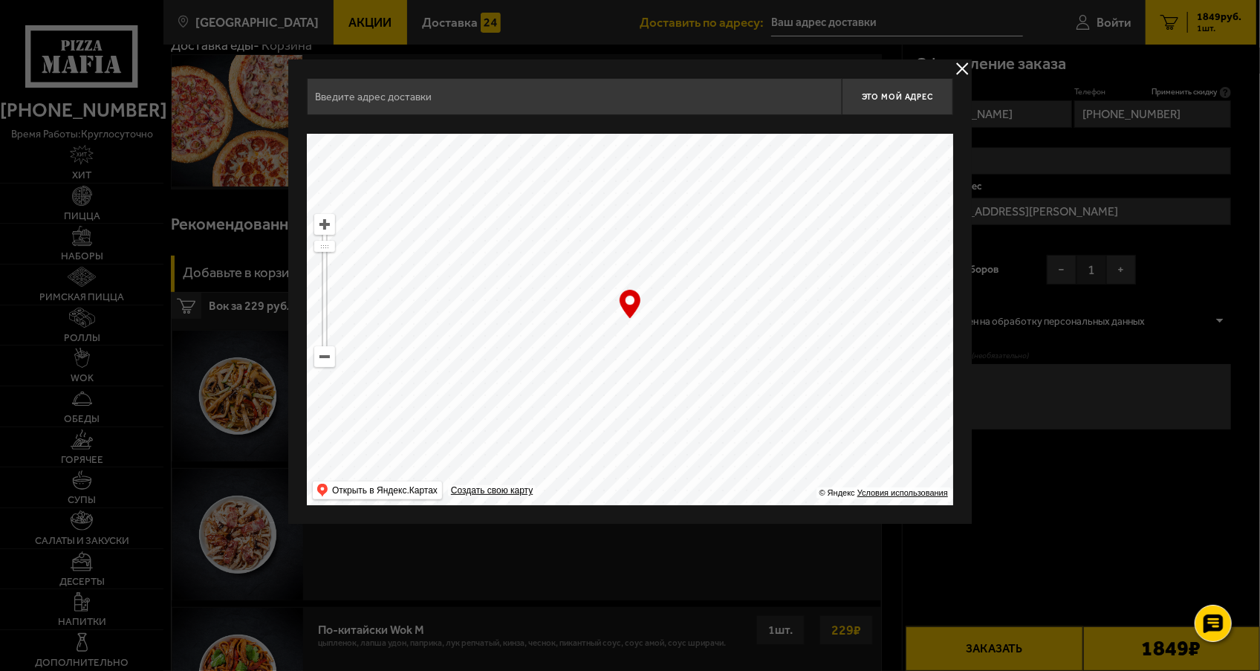
drag, startPoint x: 687, startPoint y: 348, endPoint x: 868, endPoint y: 262, distance: 200.4
click at [689, 262] on ymaps at bounding box center [630, 319] width 646 height 371
drag, startPoint x: 667, startPoint y: 392, endPoint x: 839, endPoint y: 258, distance: 217.6
click at [689, 260] on ymaps at bounding box center [630, 319] width 646 height 371
type input "Адмиралтейский проезд, 1"
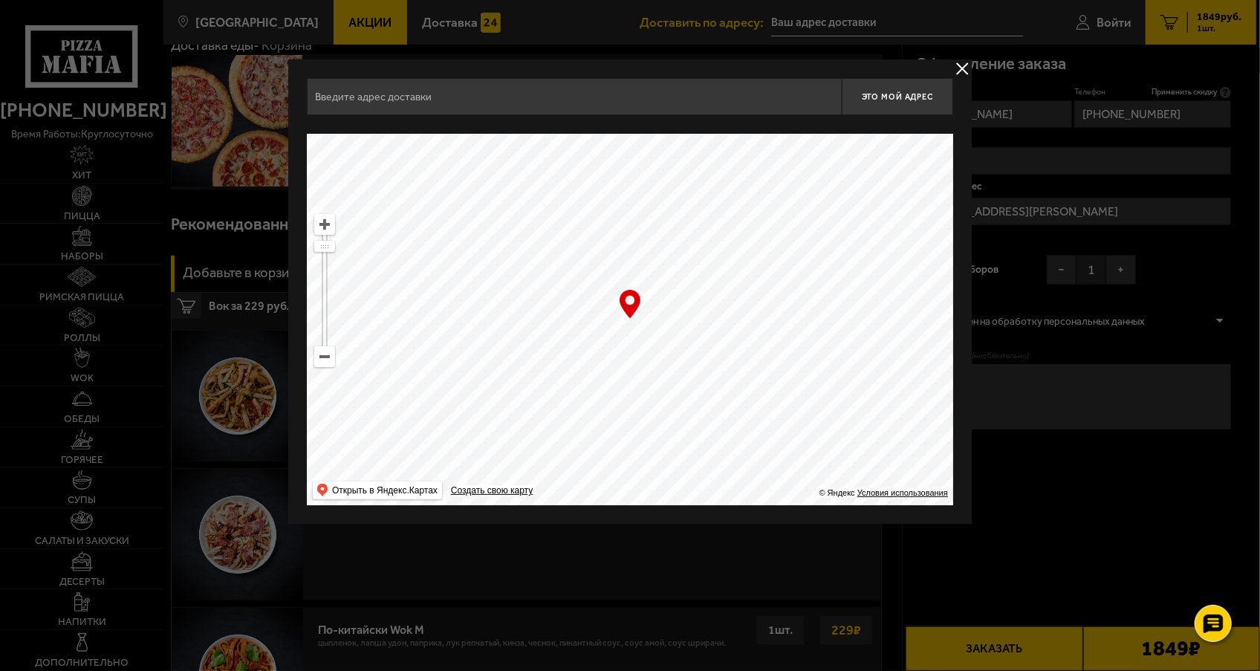
type input "Адмиралтейский проезд, 1"
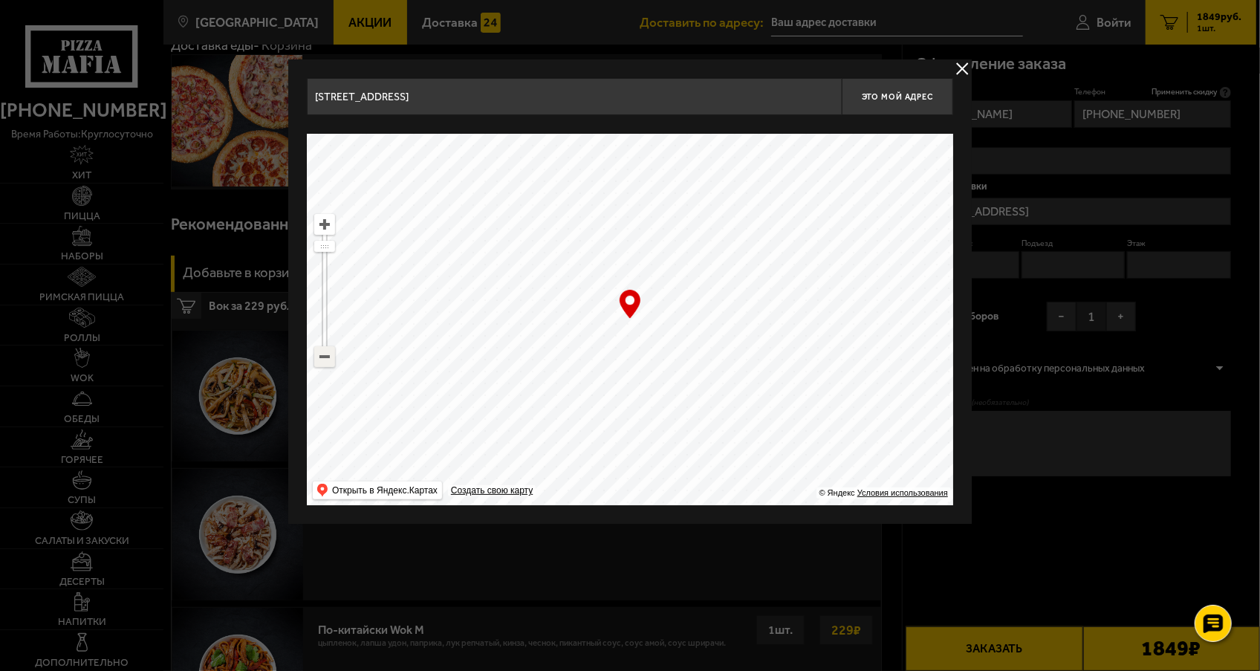
click at [323, 358] on ymaps at bounding box center [324, 356] width 19 height 19
click at [322, 357] on ymaps at bounding box center [324, 356] width 19 height 19
click at [322, 356] on ymaps at bounding box center [324, 356] width 19 height 19
click at [321, 356] on ymaps at bounding box center [324, 356] width 19 height 19
drag, startPoint x: 638, startPoint y: 394, endPoint x: 819, endPoint y: 42, distance: 395.4
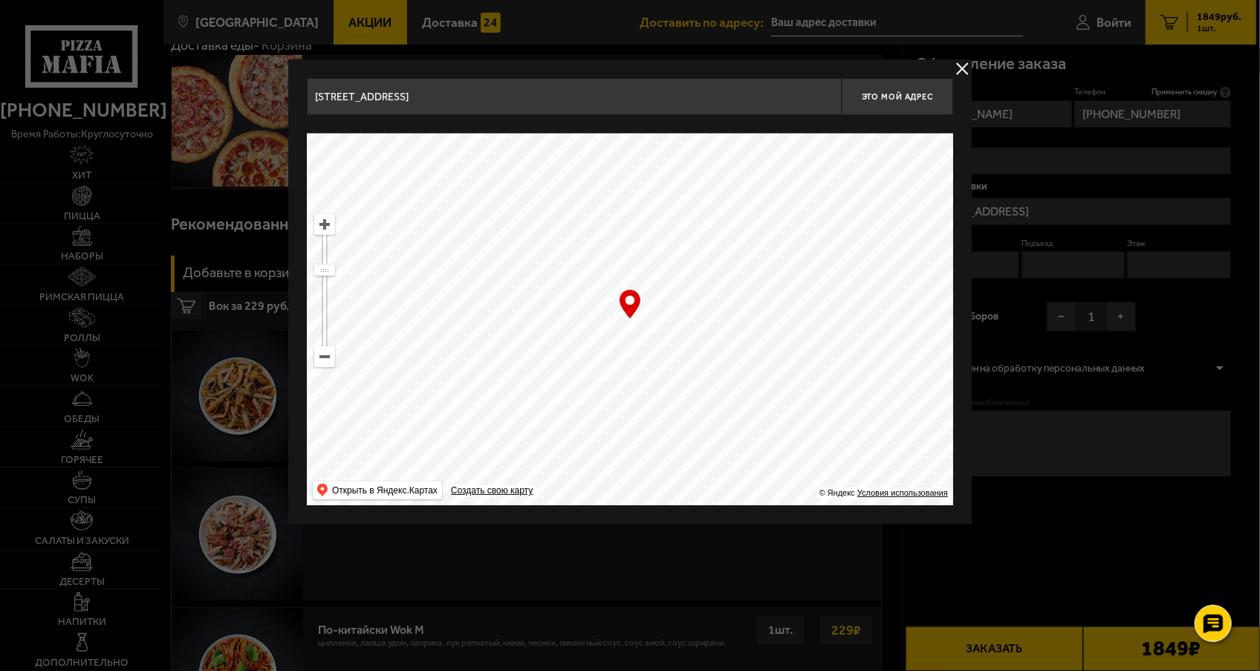
click at [326, 228] on ymaps at bounding box center [324, 224] width 19 height 19
drag, startPoint x: 740, startPoint y: 354, endPoint x: 873, endPoint y: 399, distance: 140.5
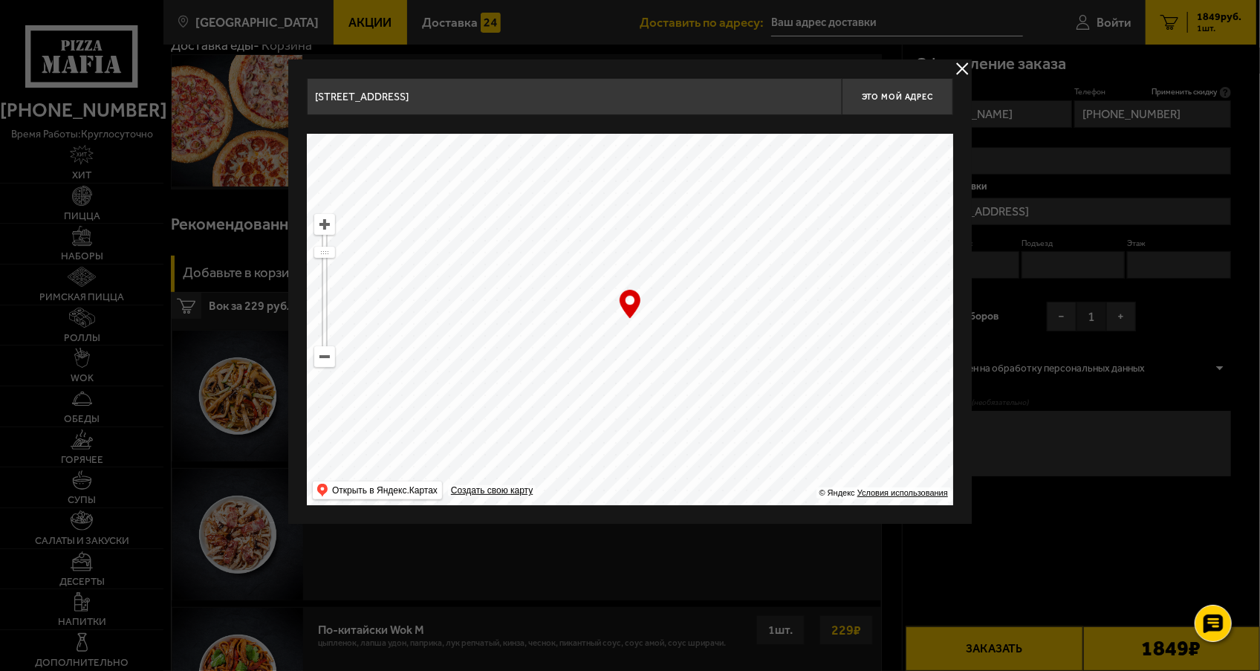
click at [689, 368] on ymaps at bounding box center [630, 319] width 646 height 371
type input "[STREET_ADDRESS][PERSON_NAME]"
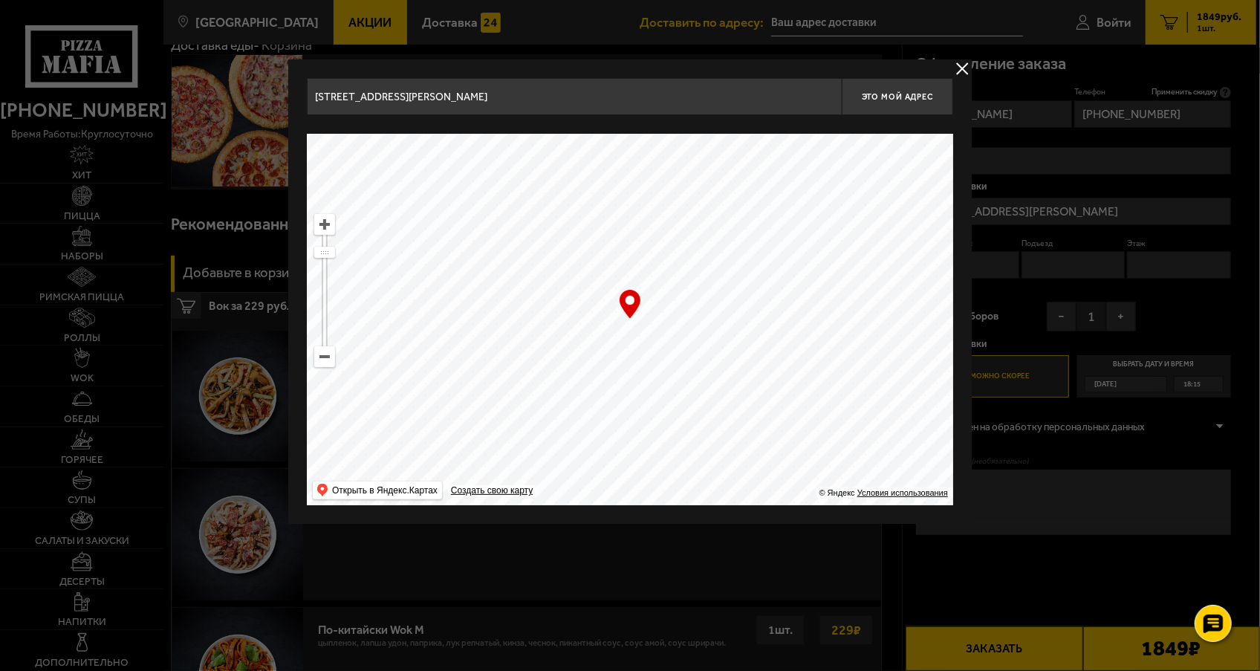
drag, startPoint x: 569, startPoint y: 372, endPoint x: 686, endPoint y: 421, distance: 126.2
click at [686, 368] on ymaps at bounding box center [630, 319] width 646 height 371
click at [689, 93] on span "Это мой адрес" at bounding box center [897, 97] width 71 height 10
type input "[STREET_ADDRESS][PERSON_NAME]"
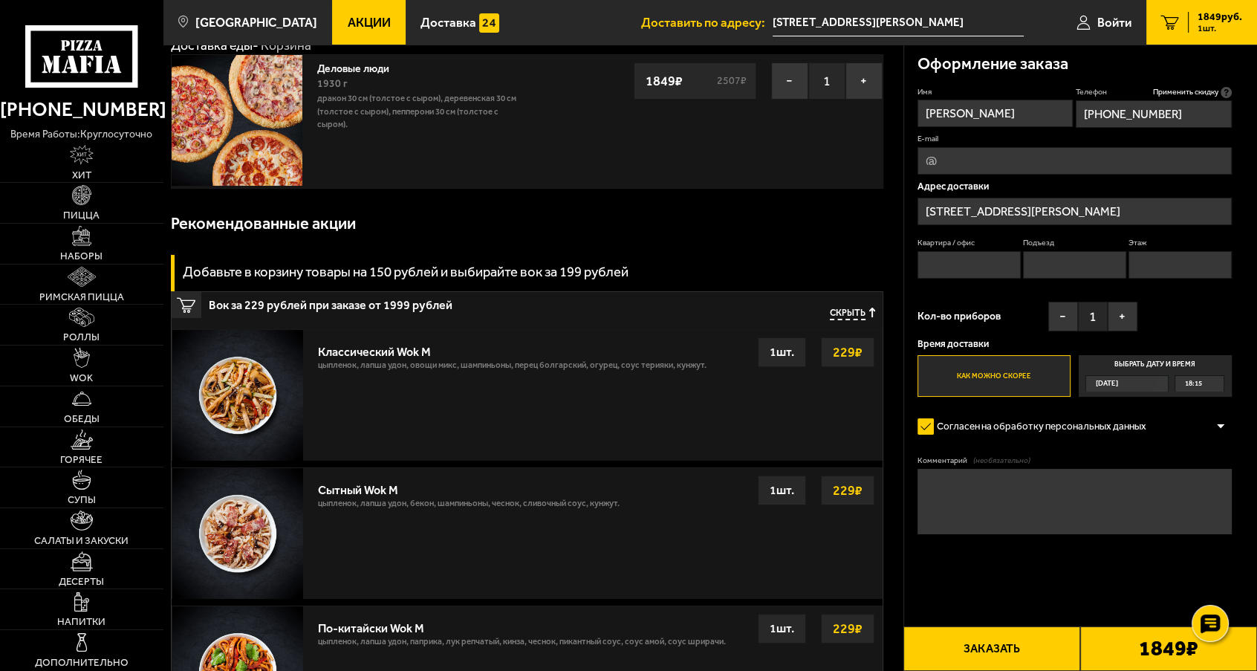
click at [689, 264] on input "Квартира / офис" at bounding box center [969, 264] width 103 height 27
type input "242"
click at [689, 265] on input "Подъезд" at bounding box center [1074, 264] width 103 height 27
type input "7"
click at [689, 270] on input "Этаж" at bounding box center [1180, 264] width 103 height 27
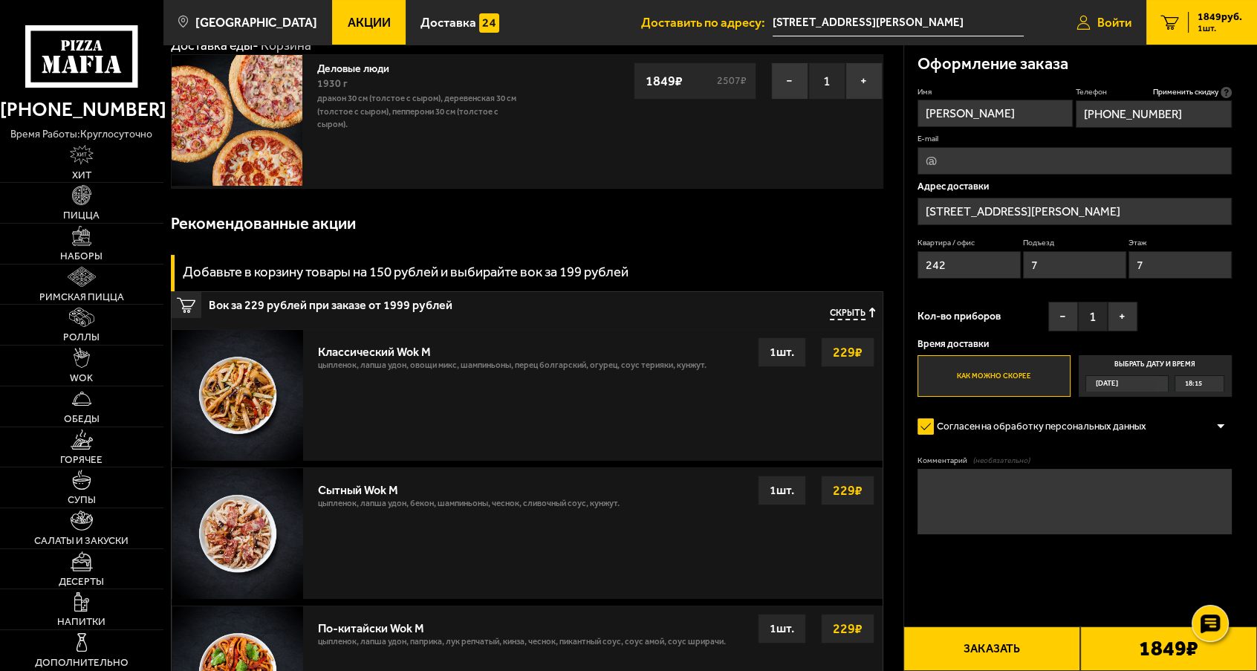
type input "7"
click at [689, 22] on span "Войти" at bounding box center [1114, 22] width 34 height 13
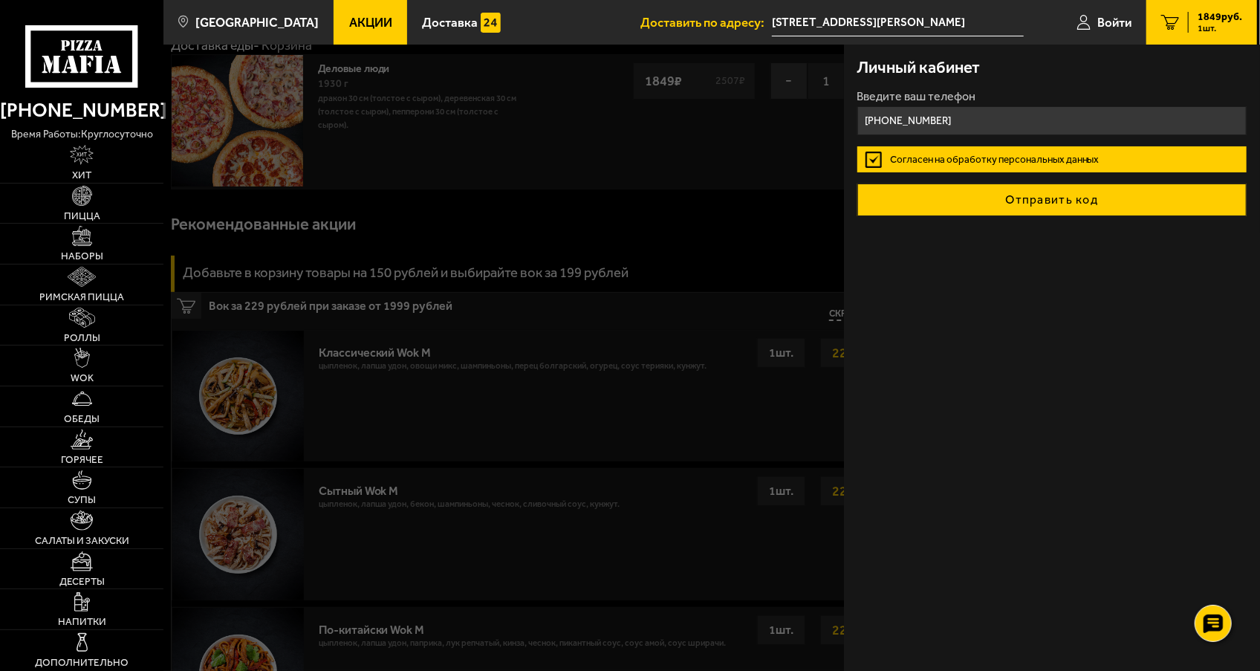
type input "[PHONE_NUMBER]"
click at [689, 197] on button "Отправить код" at bounding box center [1052, 200] width 390 height 33
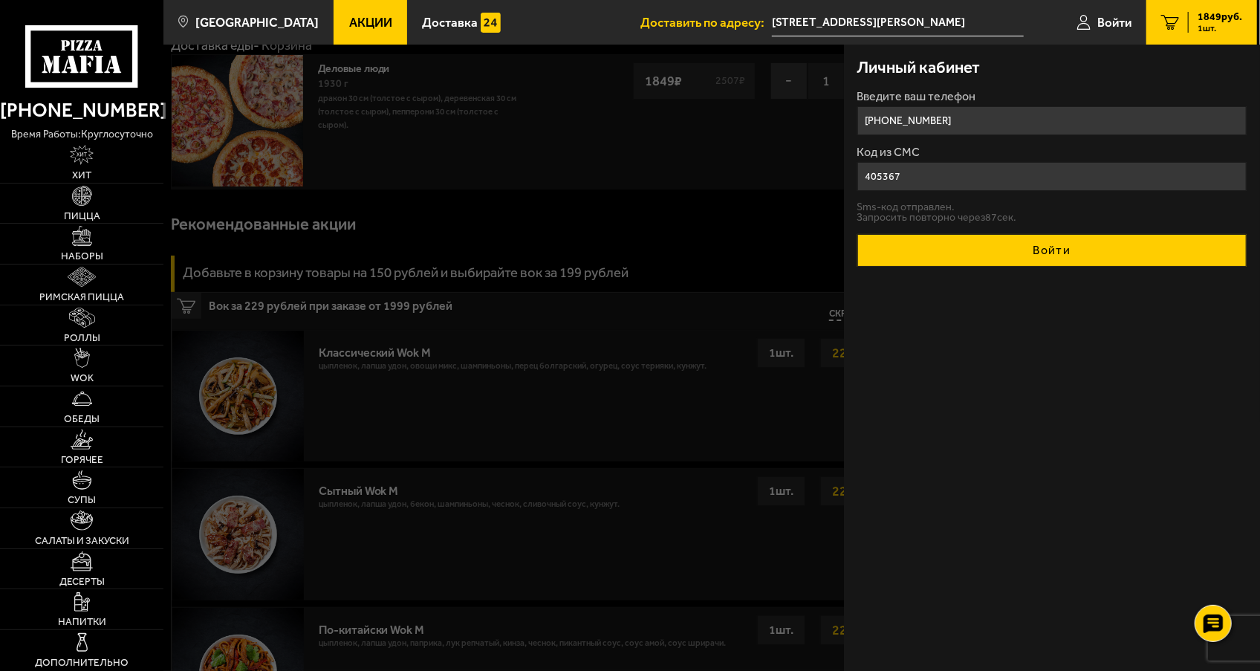
type input "405367"
click at [689, 248] on button "Войти" at bounding box center [1052, 250] width 390 height 33
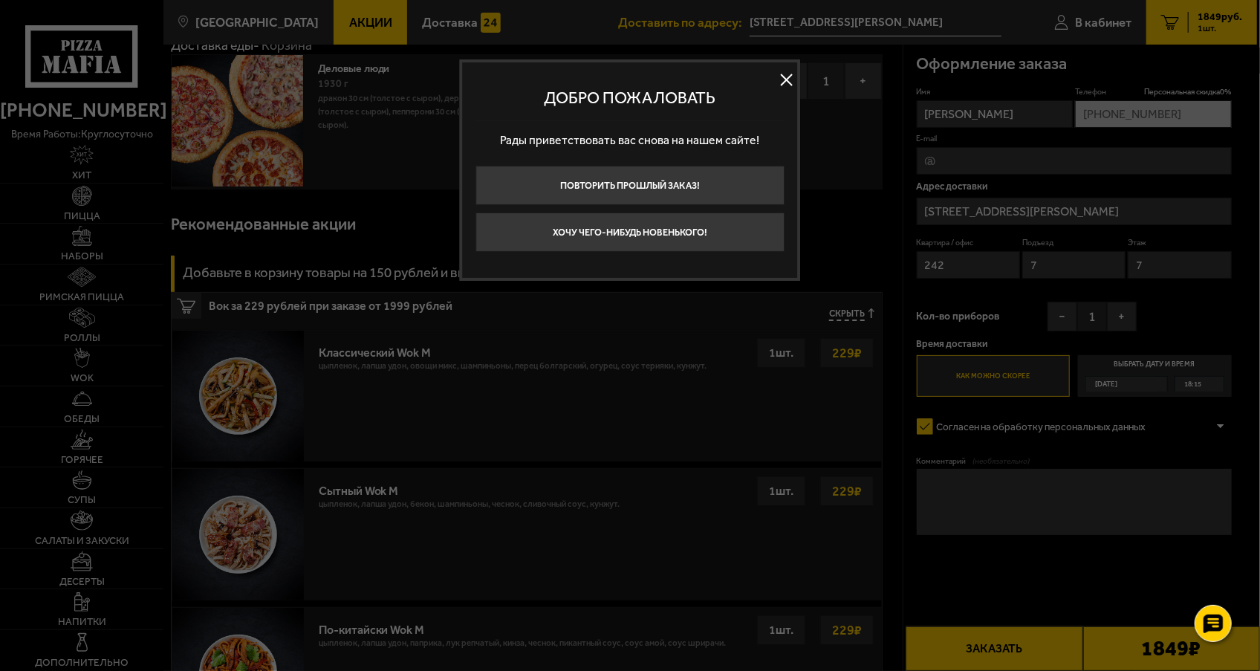
click at [689, 74] on button at bounding box center [787, 79] width 22 height 22
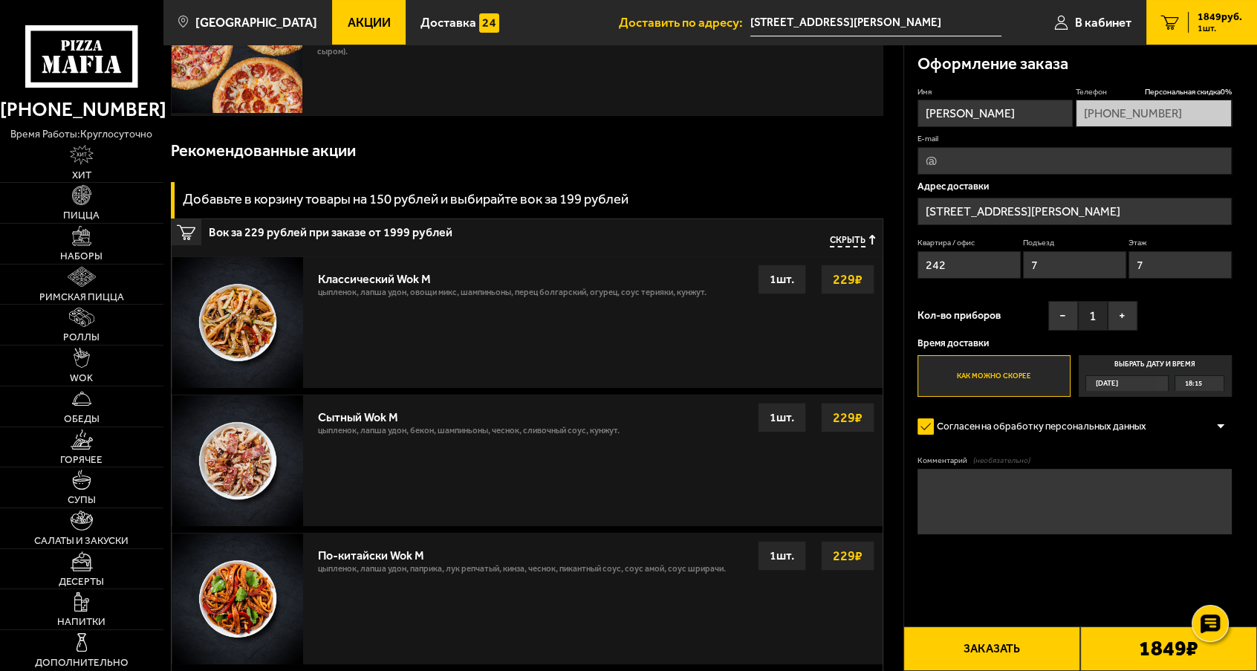
scroll to position [142, 0]
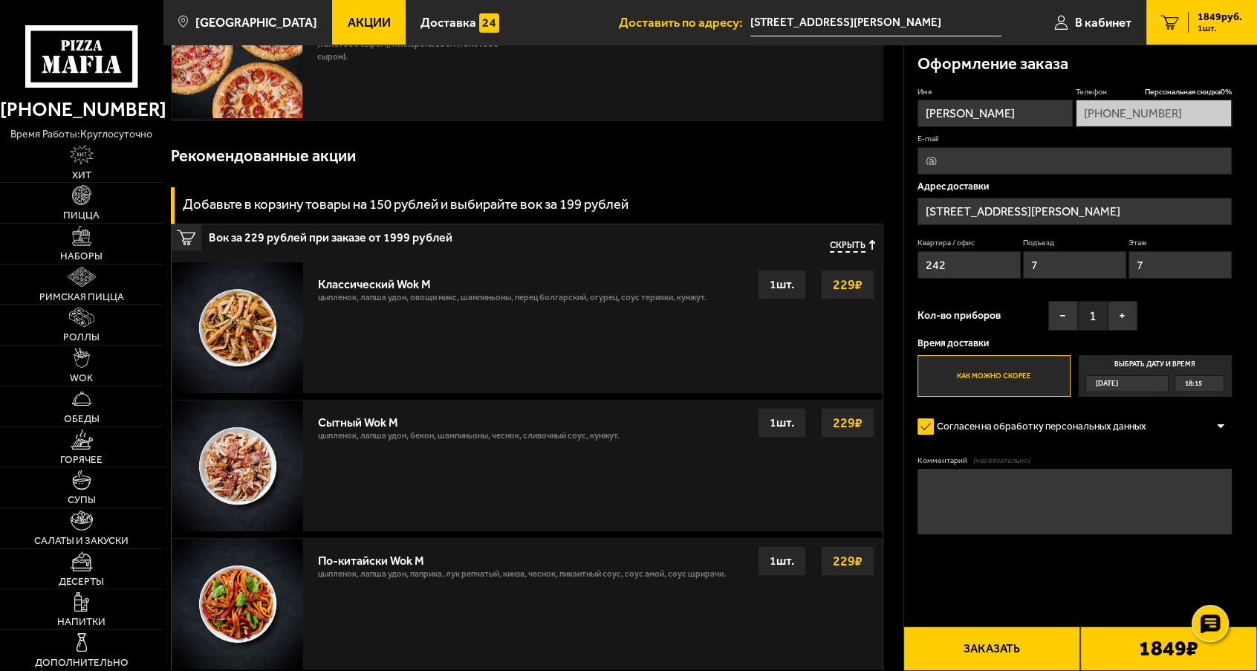
drag, startPoint x: 1102, startPoint y: 25, endPoint x: 804, endPoint y: 163, distance: 328.7
click at [689, 163] on div "Рекомендованные акции" at bounding box center [527, 156] width 712 height 46
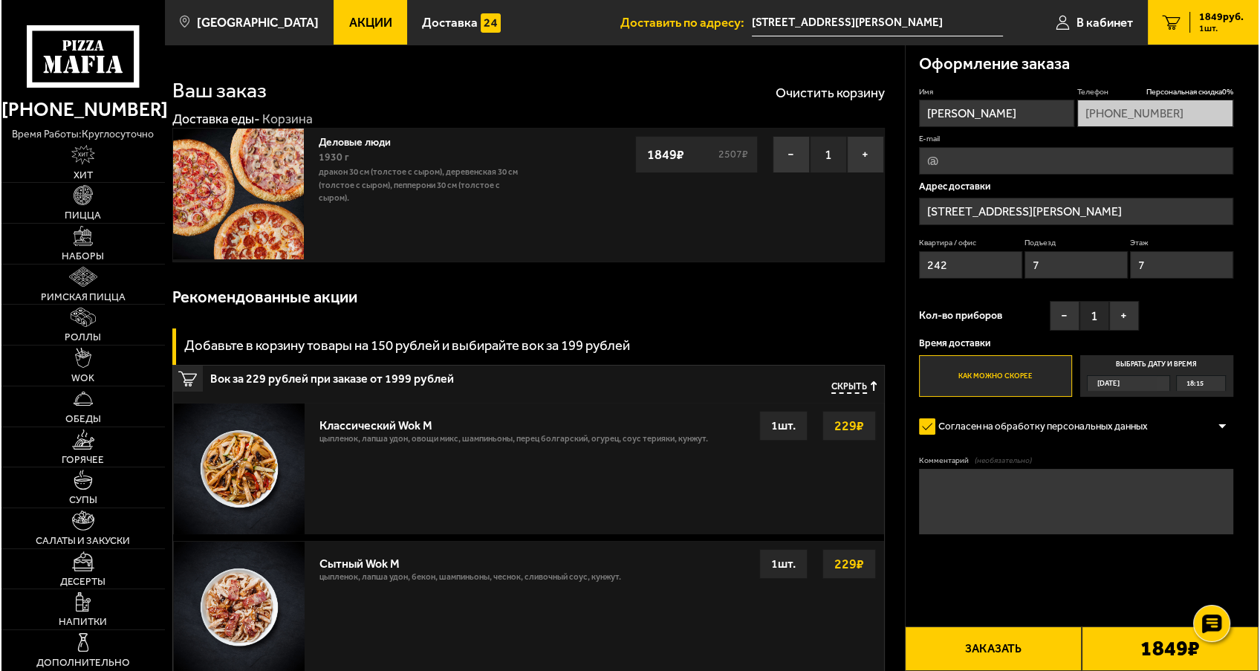
scroll to position [0, 0]
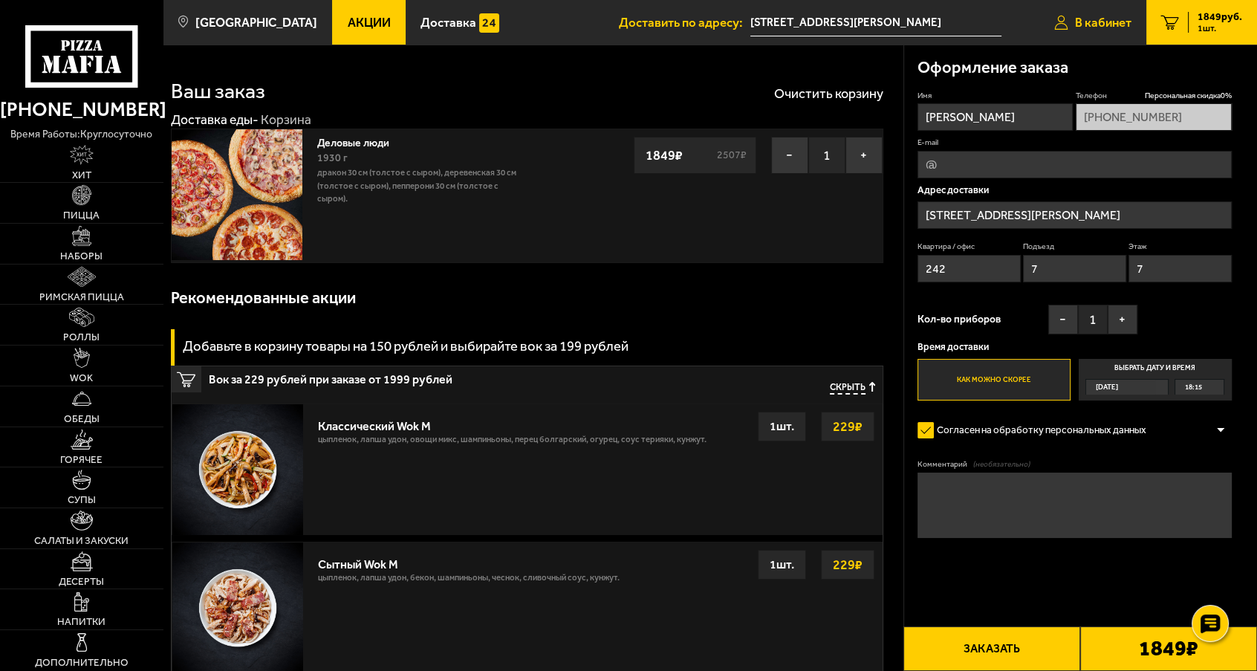
click at [689, 19] on span "В кабинет" at bounding box center [1103, 22] width 56 height 13
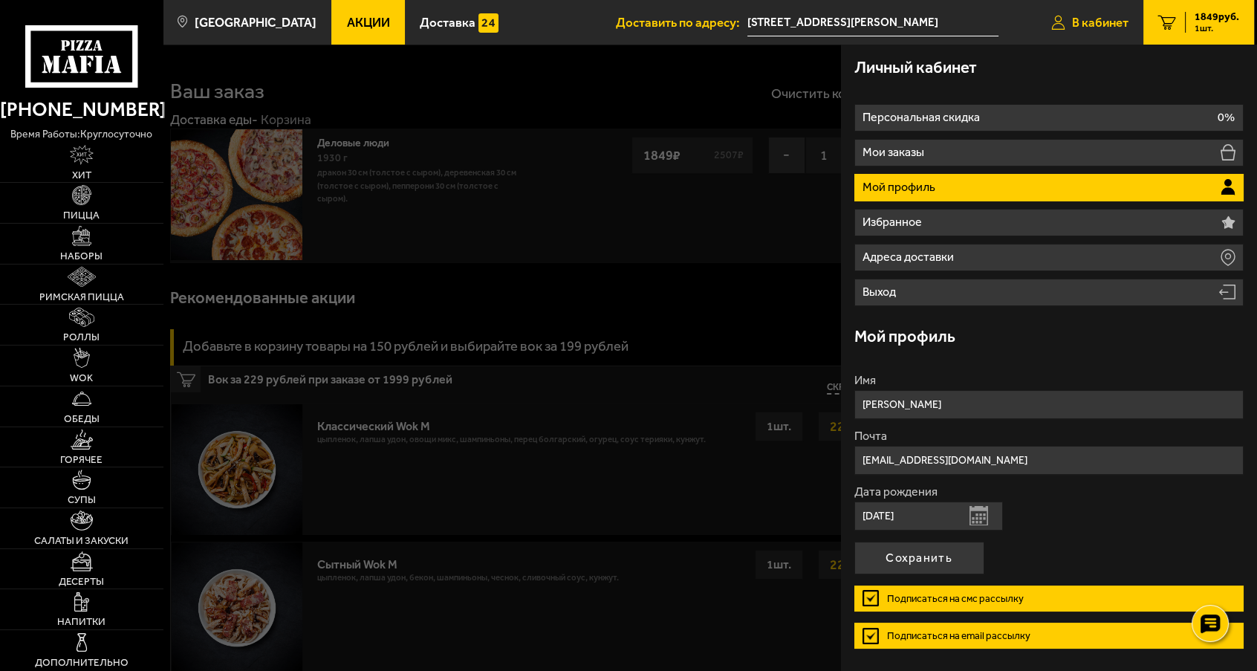
type input "[PHONE_NUMBER]"
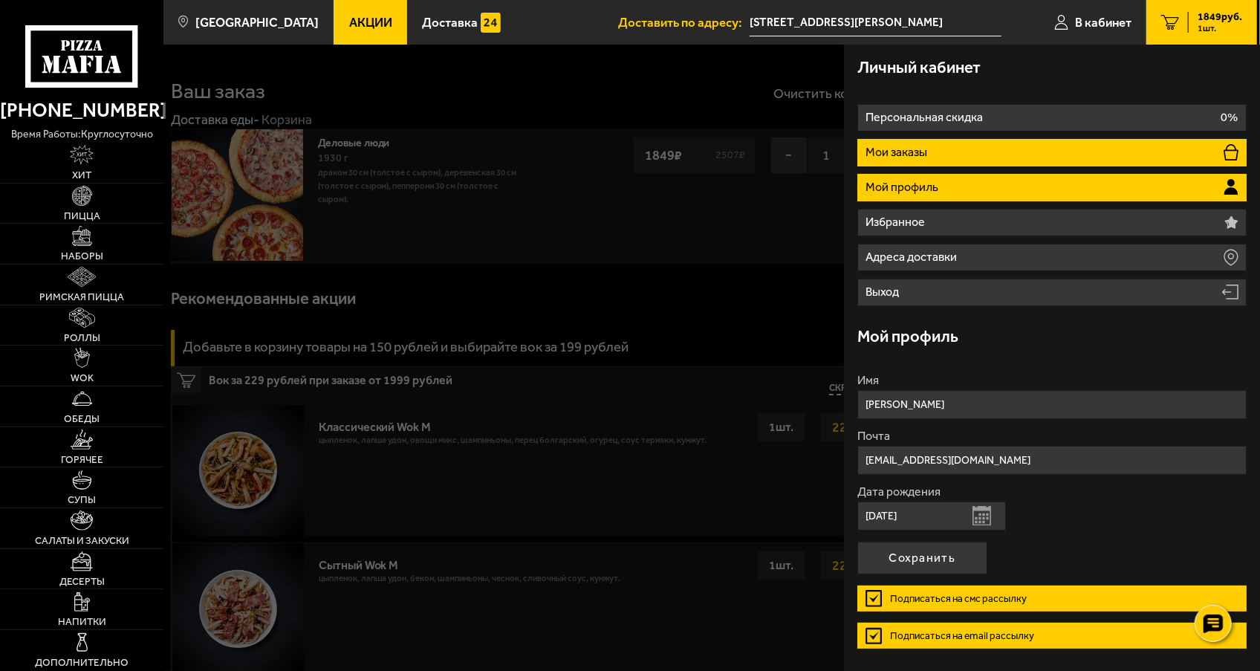
click at [689, 149] on li "Мои заказы" at bounding box center [1052, 152] width 390 height 27
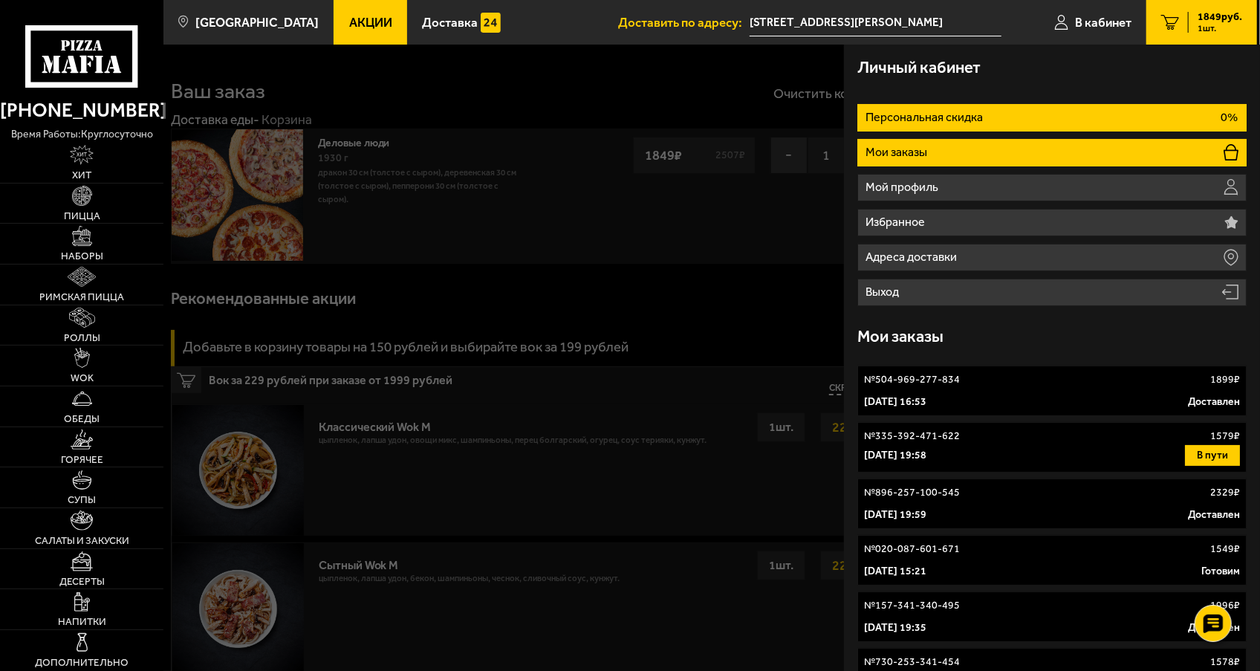
click at [689, 115] on li "Персональная скидка 0%" at bounding box center [1052, 117] width 390 height 27
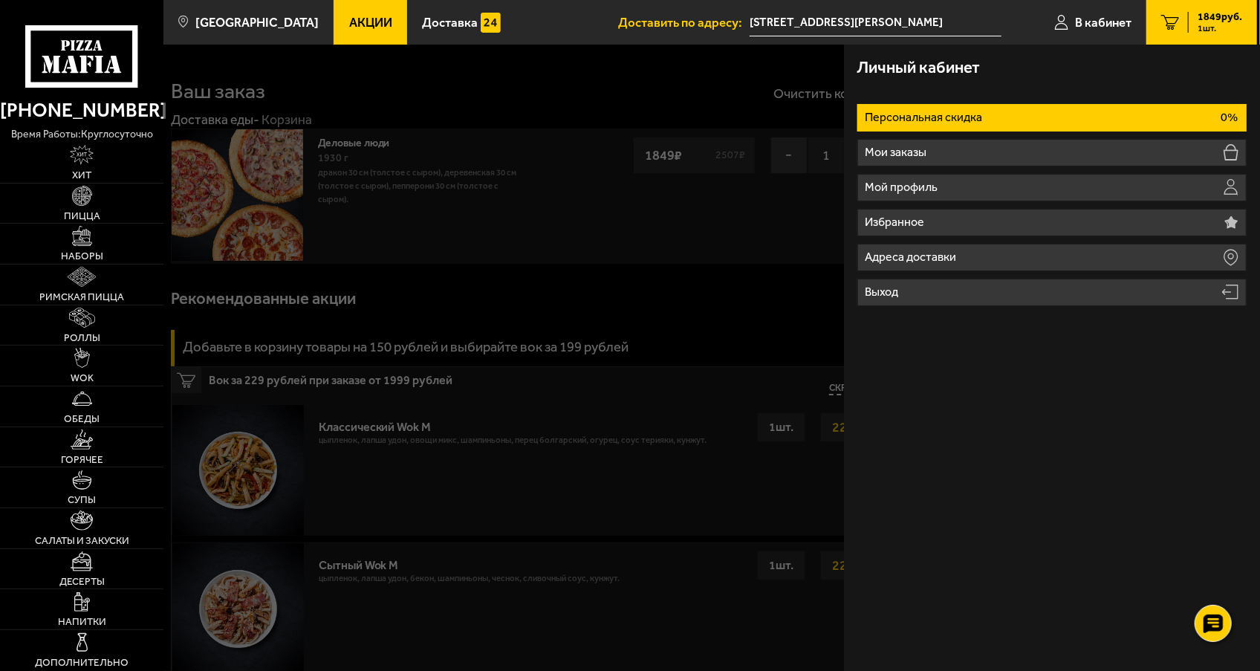
click at [689, 116] on li "Персональная скидка 0%" at bounding box center [1052, 117] width 390 height 27
click at [689, 21] on icon "1" at bounding box center [1170, 22] width 18 height 15
click at [689, 21] on div "1849 руб. 1 шт." at bounding box center [1215, 22] width 54 height 21
click at [689, 19] on span "В кабинет" at bounding box center [1103, 22] width 56 height 13
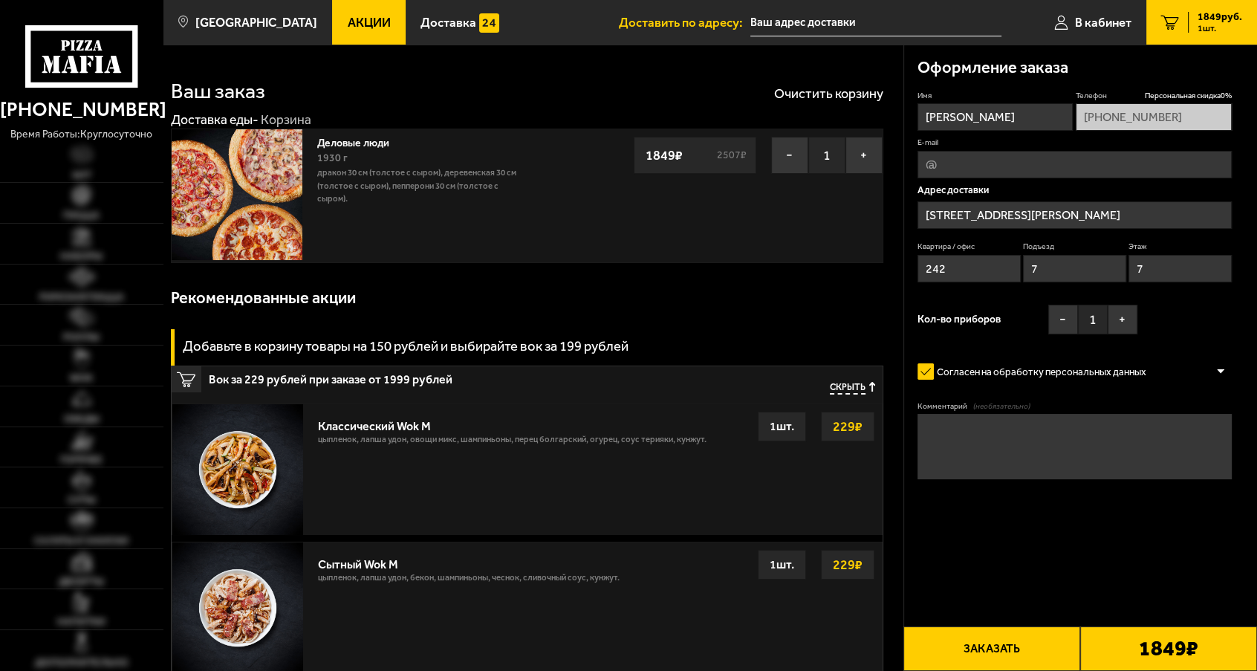
type input "[STREET_ADDRESS][PERSON_NAME]"
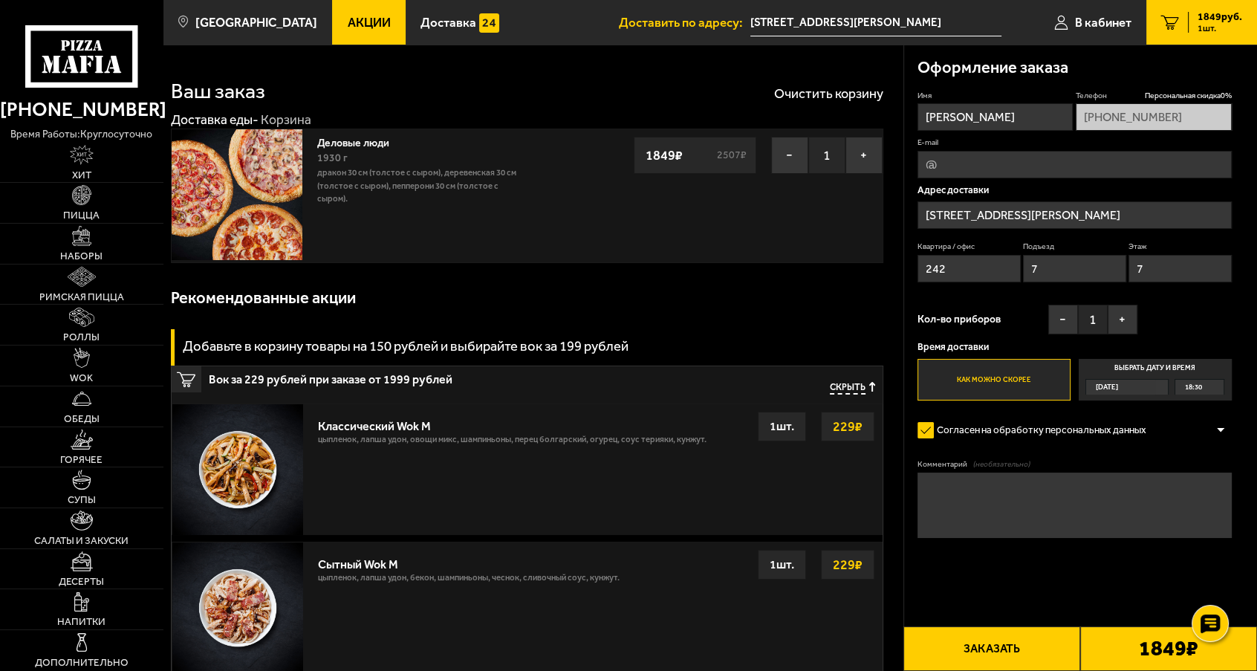
click at [1020, 649] on button "Заказать" at bounding box center [991, 648] width 177 height 45
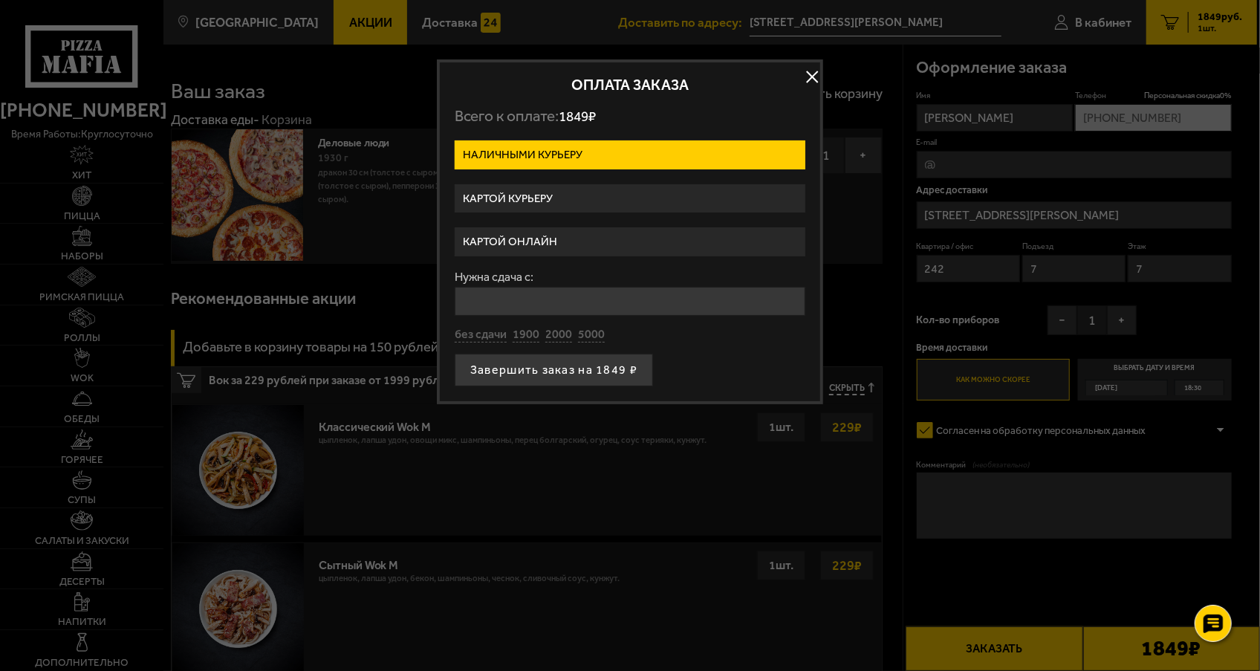
click at [598, 198] on label "Картой курьеру" at bounding box center [630, 198] width 351 height 29
click at [0, 0] on input "Картой курьеру" at bounding box center [0, 0] width 0 height 0
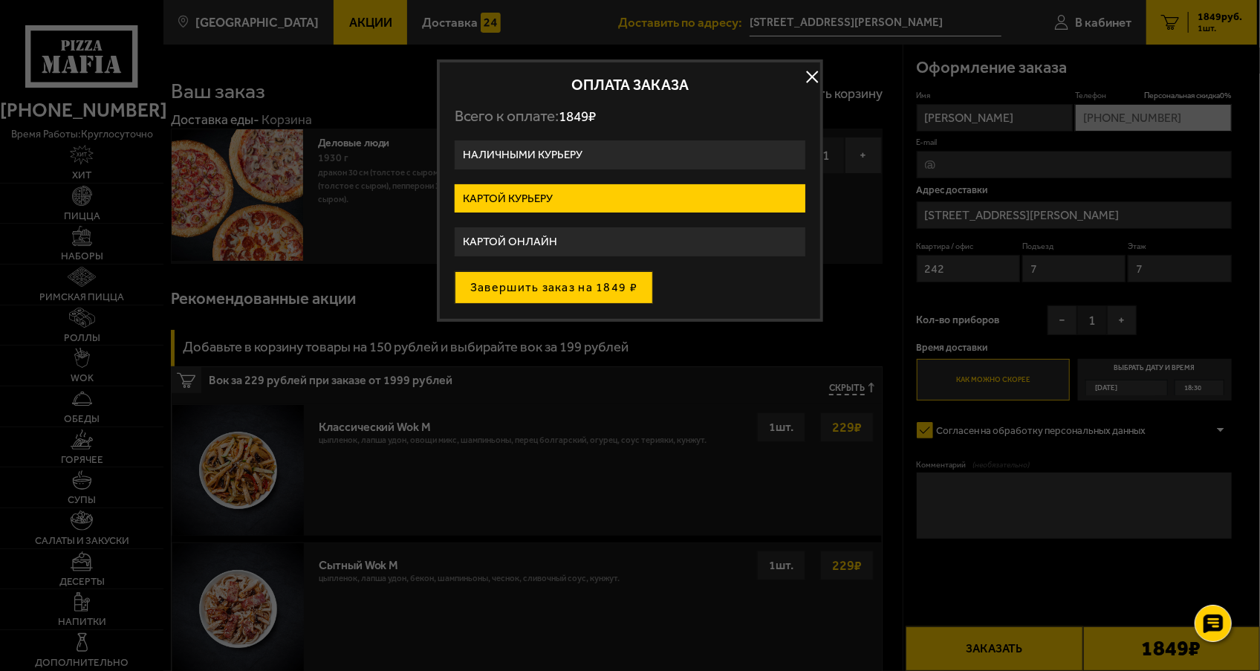
click at [569, 282] on button "Завершить заказ на 1849 ₽" at bounding box center [554, 287] width 198 height 33
